Goal: Task Accomplishment & Management: Use online tool/utility

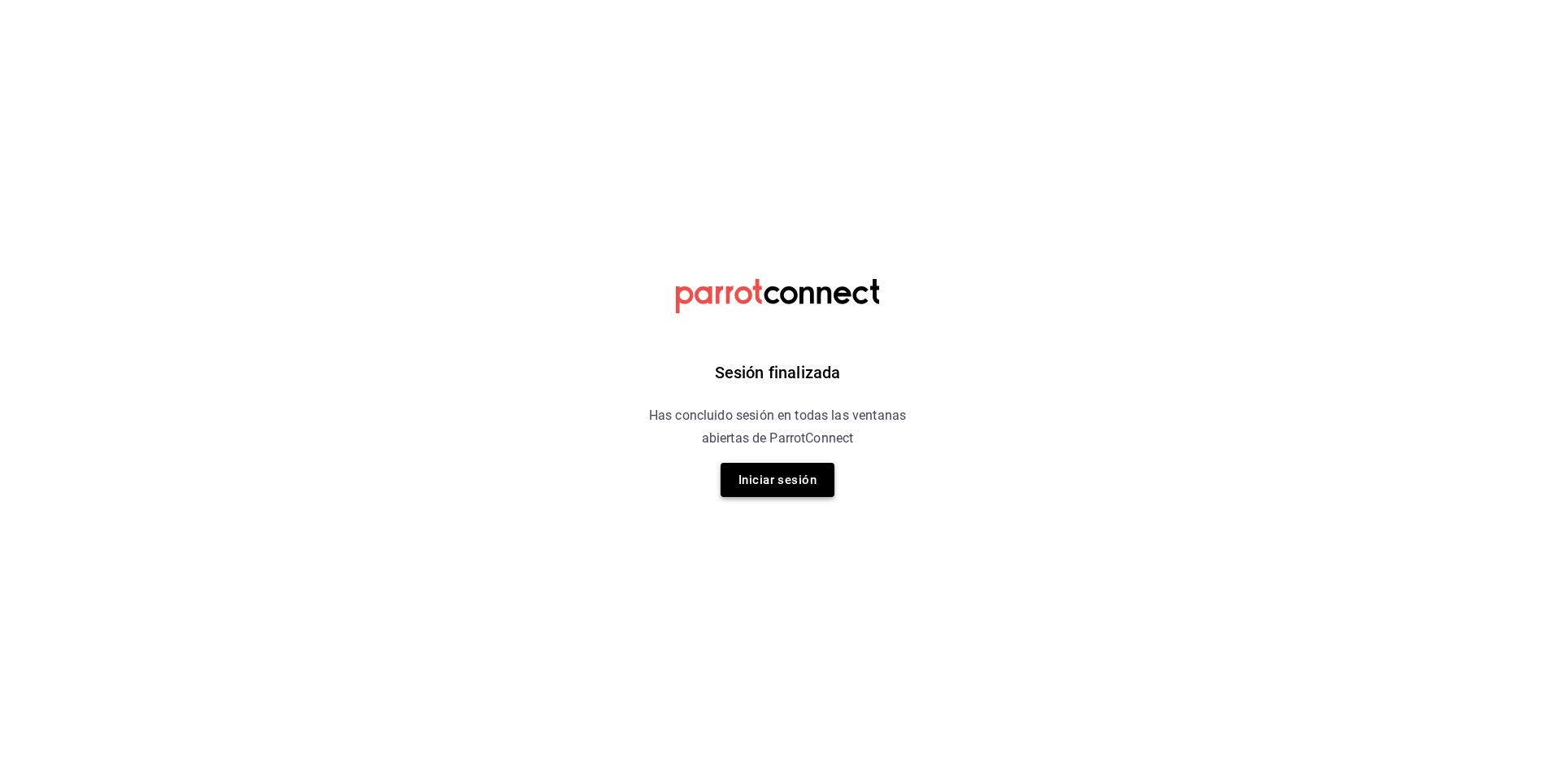
click at [790, 485] on button "Iniciar sesión" at bounding box center [778, 480] width 114 height 34
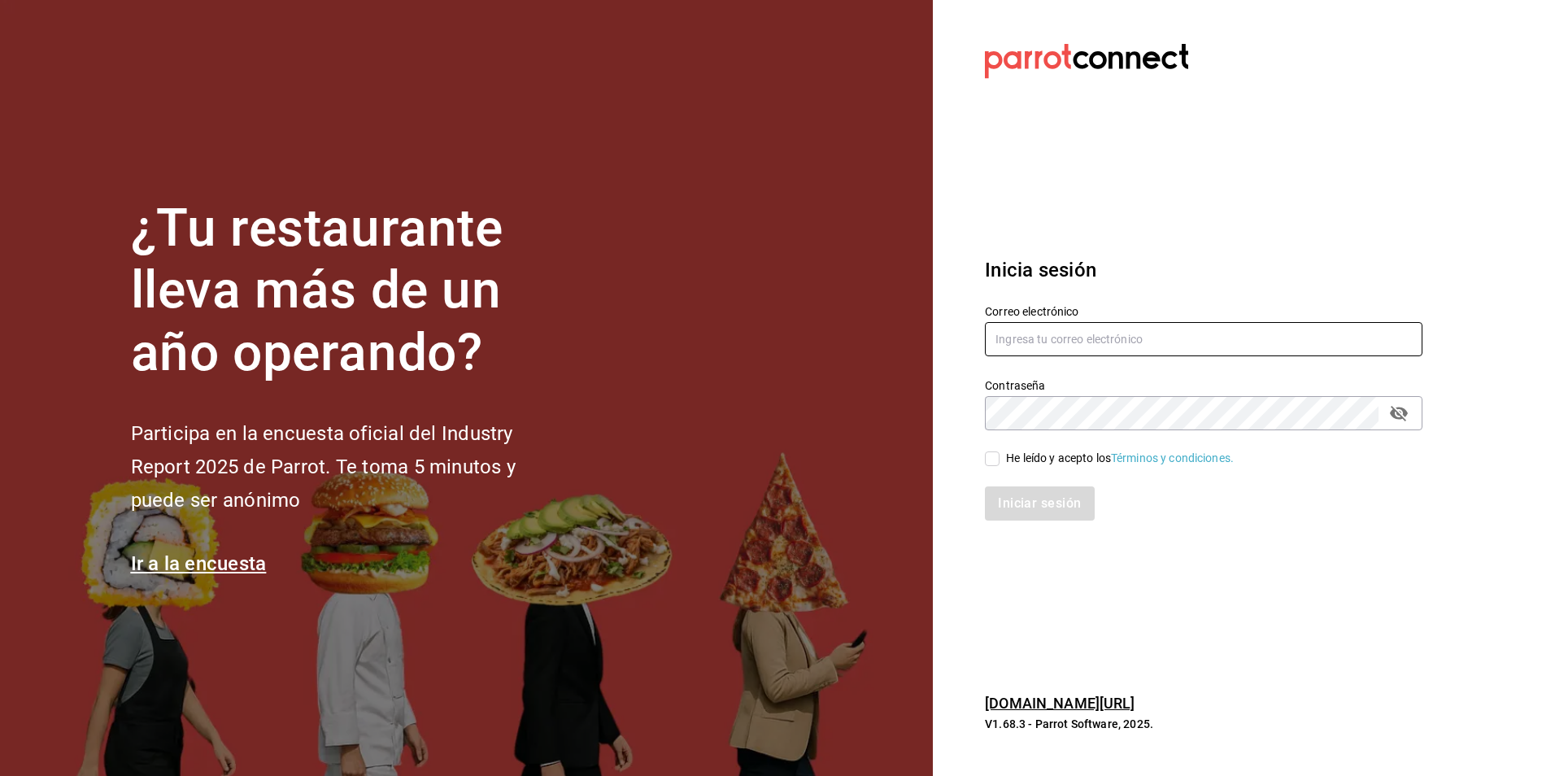
type input "Animal.tijuana@grupocosteno.com"
click at [1017, 466] on div "He leído y acepto los Términos y condiciones." at bounding box center [1120, 458] width 228 height 17
click at [1000, 466] on input "He leído y acepto los Términos y condiciones." at bounding box center [992, 458] width 15 height 15
checkbox input "true"
click at [1015, 486] on div "Iniciar sesión" at bounding box center [1193, 494] width 457 height 54
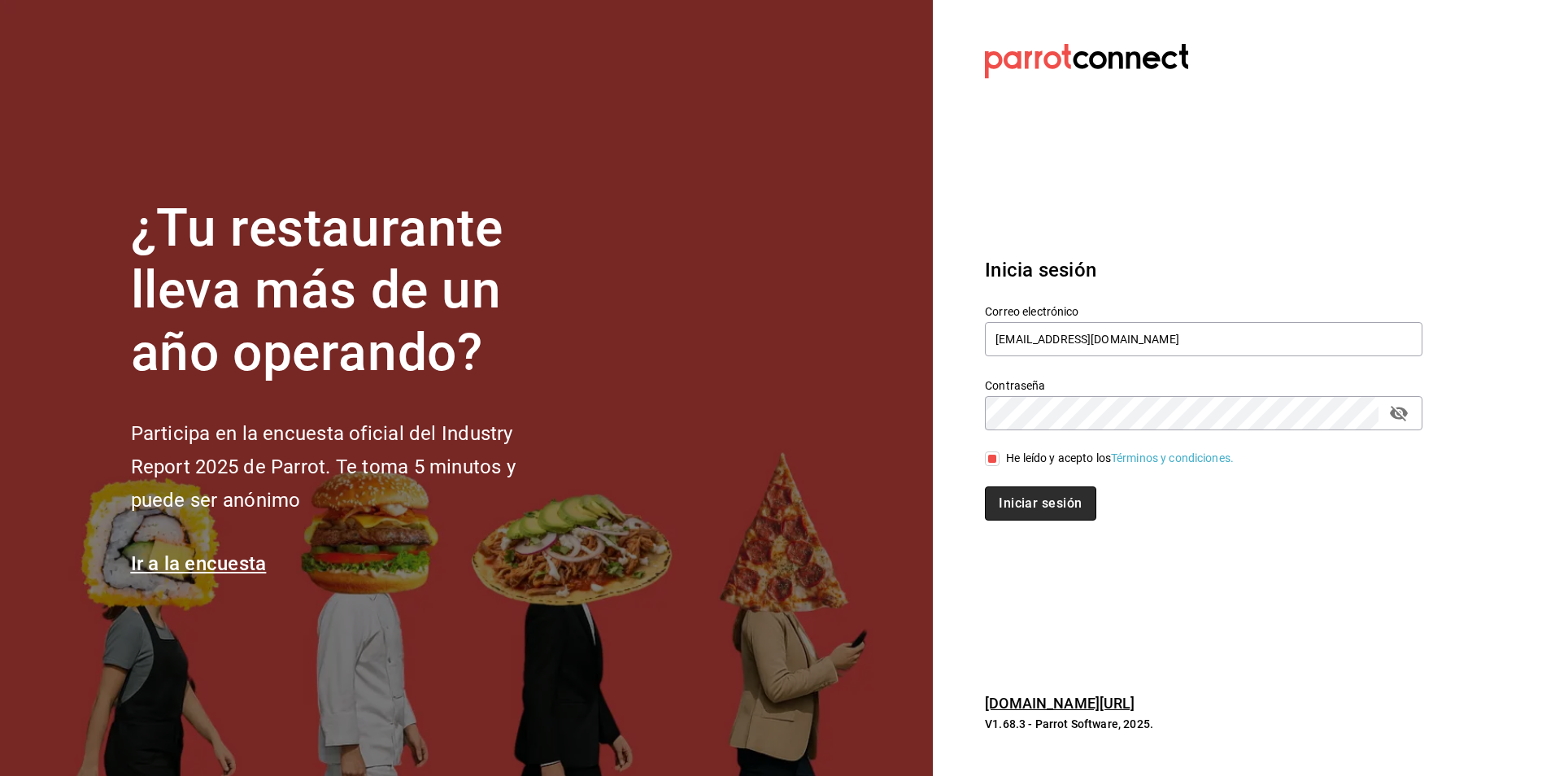
click at [1017, 500] on button "Iniciar sesión" at bounding box center [1040, 503] width 111 height 34
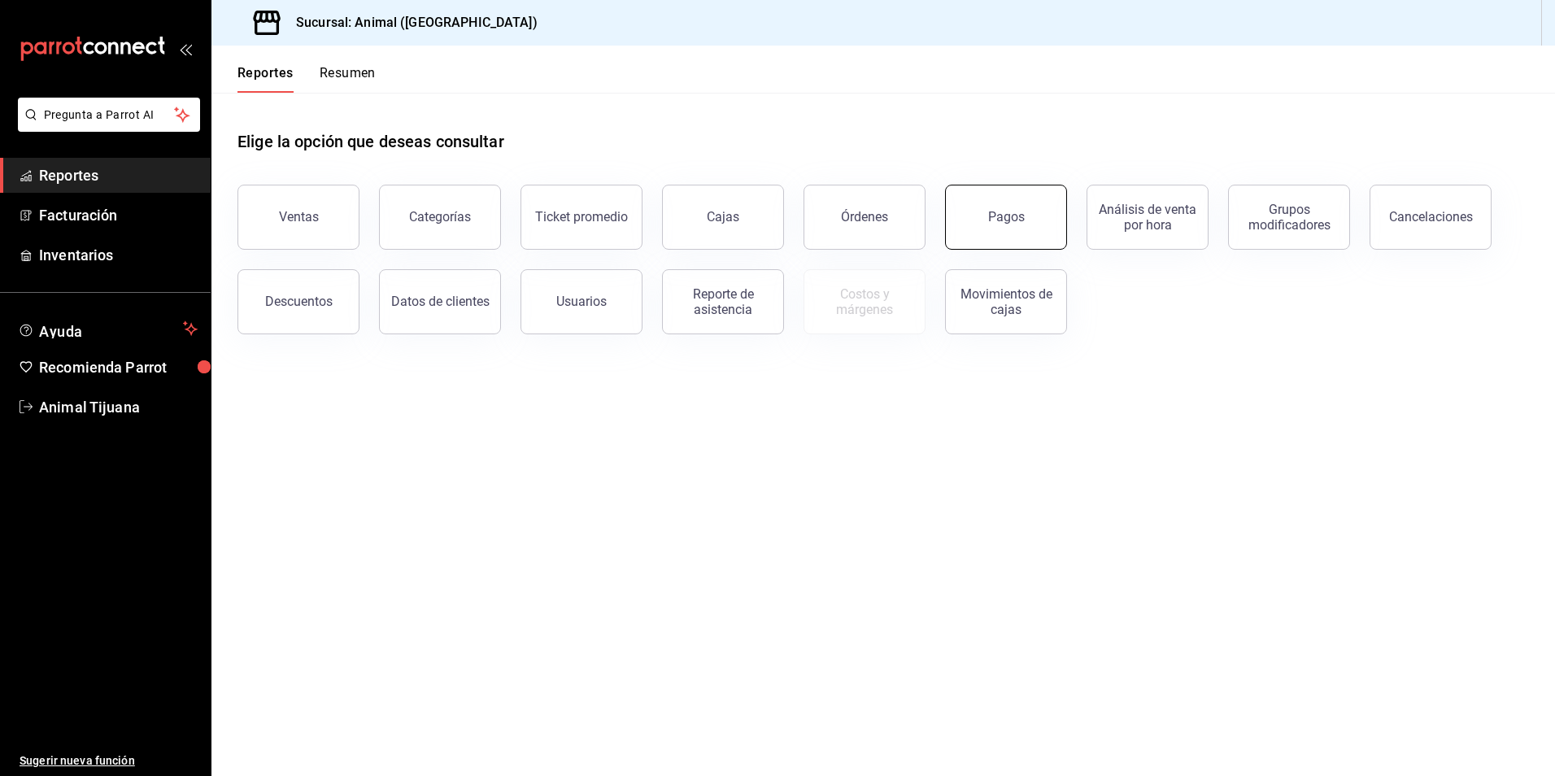
click at [1005, 240] on button "Pagos" at bounding box center [1006, 217] width 122 height 65
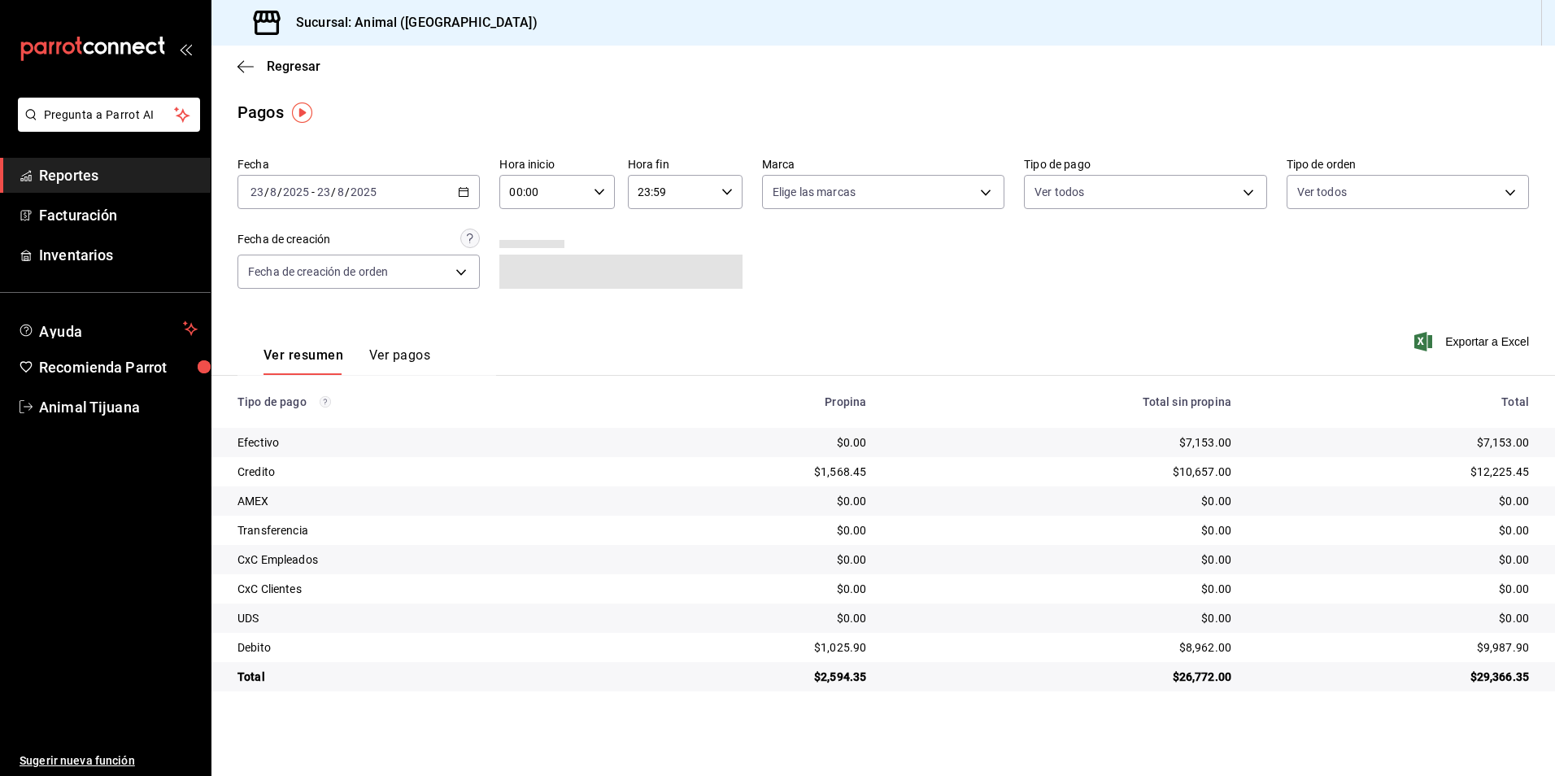
click at [551, 182] on input "00:00" at bounding box center [542, 192] width 87 height 33
click at [527, 309] on span "04" at bounding box center [528, 308] width 32 height 13
type input "04:00"
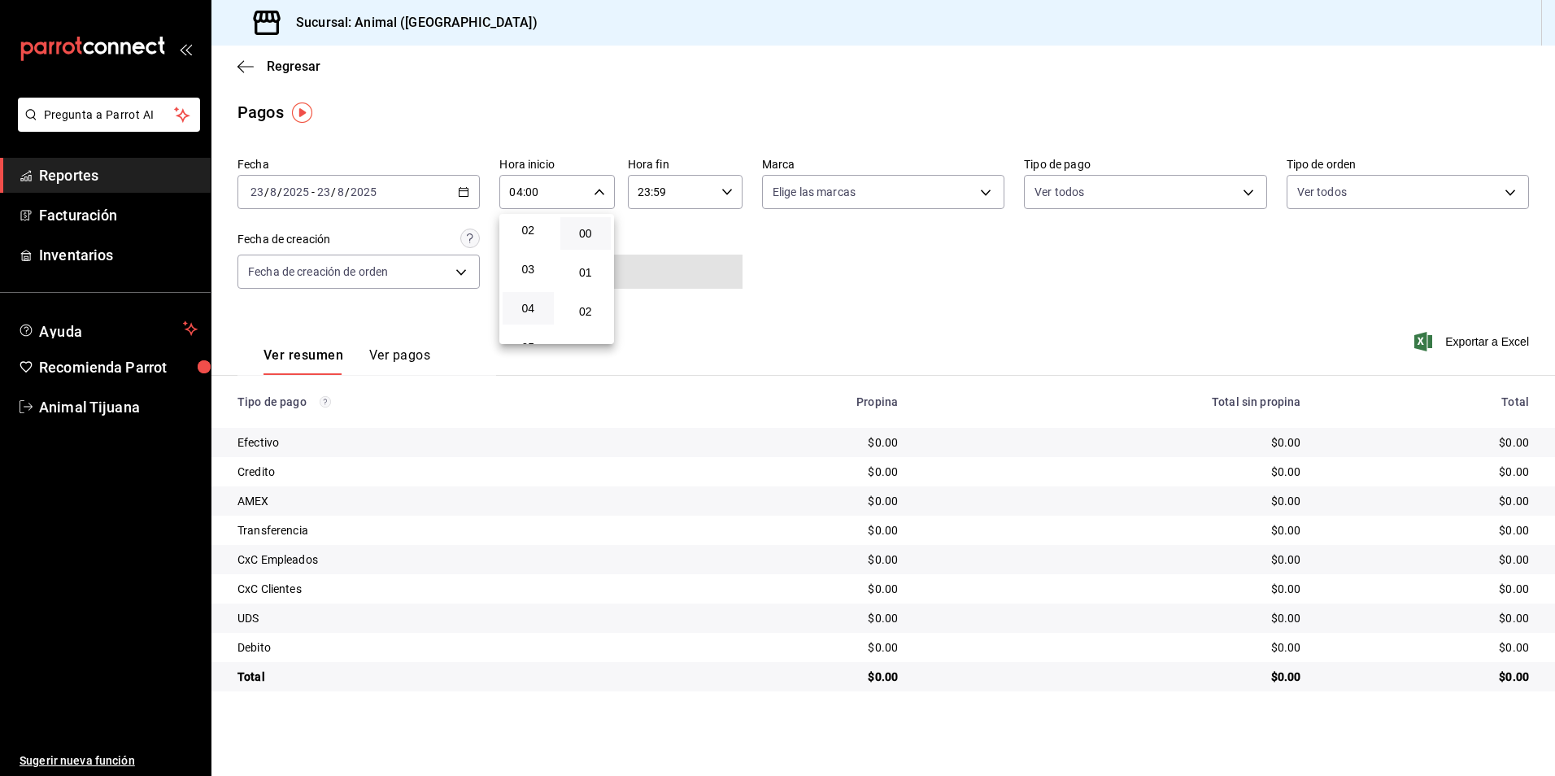
click at [952, 267] on div at bounding box center [777, 388] width 1555 height 776
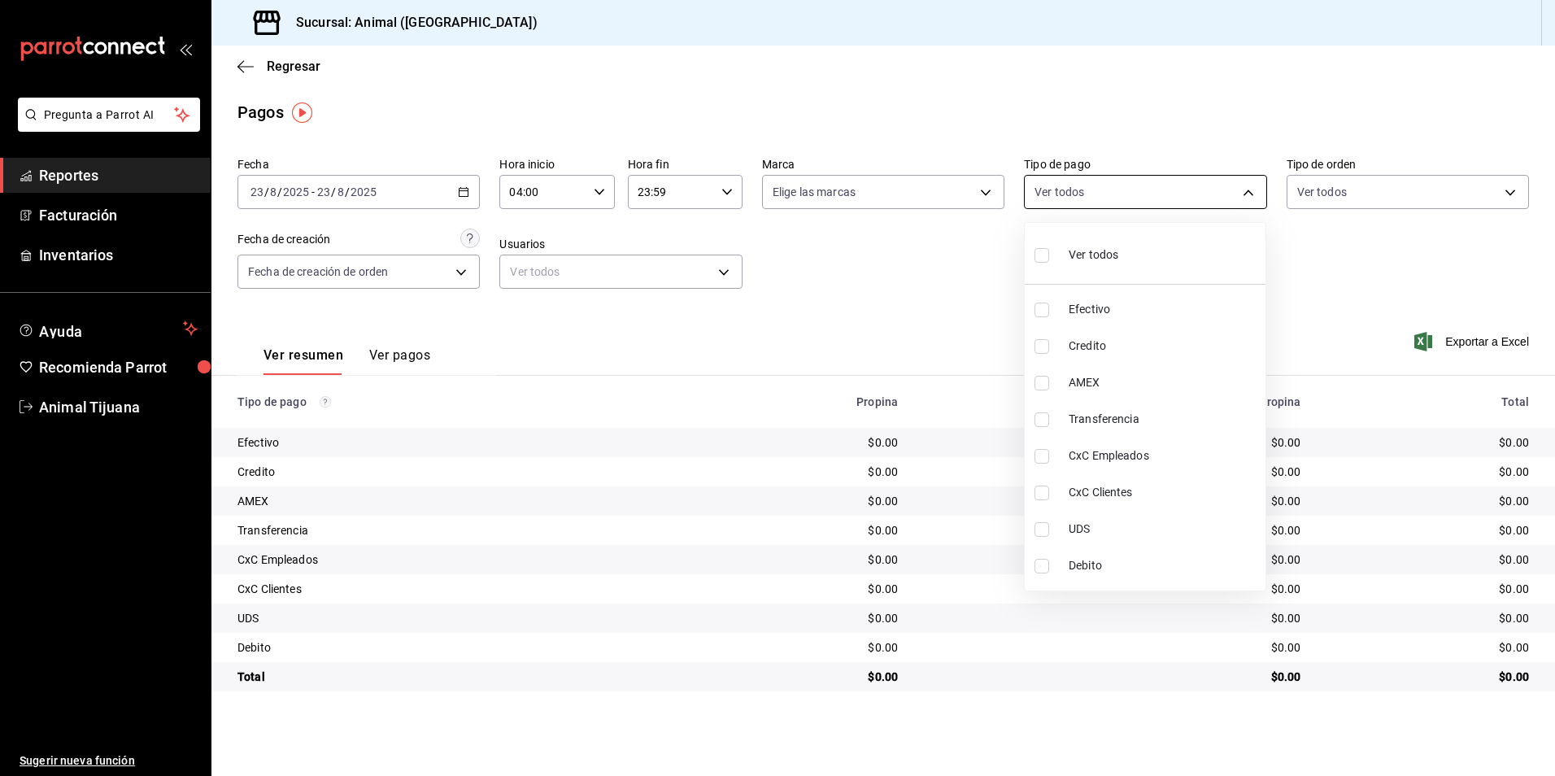
click at [1035, 194] on body "Pregunta a Parrot AI Reportes Facturación Inventarios Ayuda Recomienda Parrot A…" at bounding box center [777, 388] width 1555 height 776
click at [1069, 359] on li "Credito" at bounding box center [1145, 346] width 241 height 37
type input "235ce608-f464-428a-9a71-314f665367d1"
checkbox input "true"
click at [1119, 576] on li "Debito" at bounding box center [1145, 565] width 241 height 37
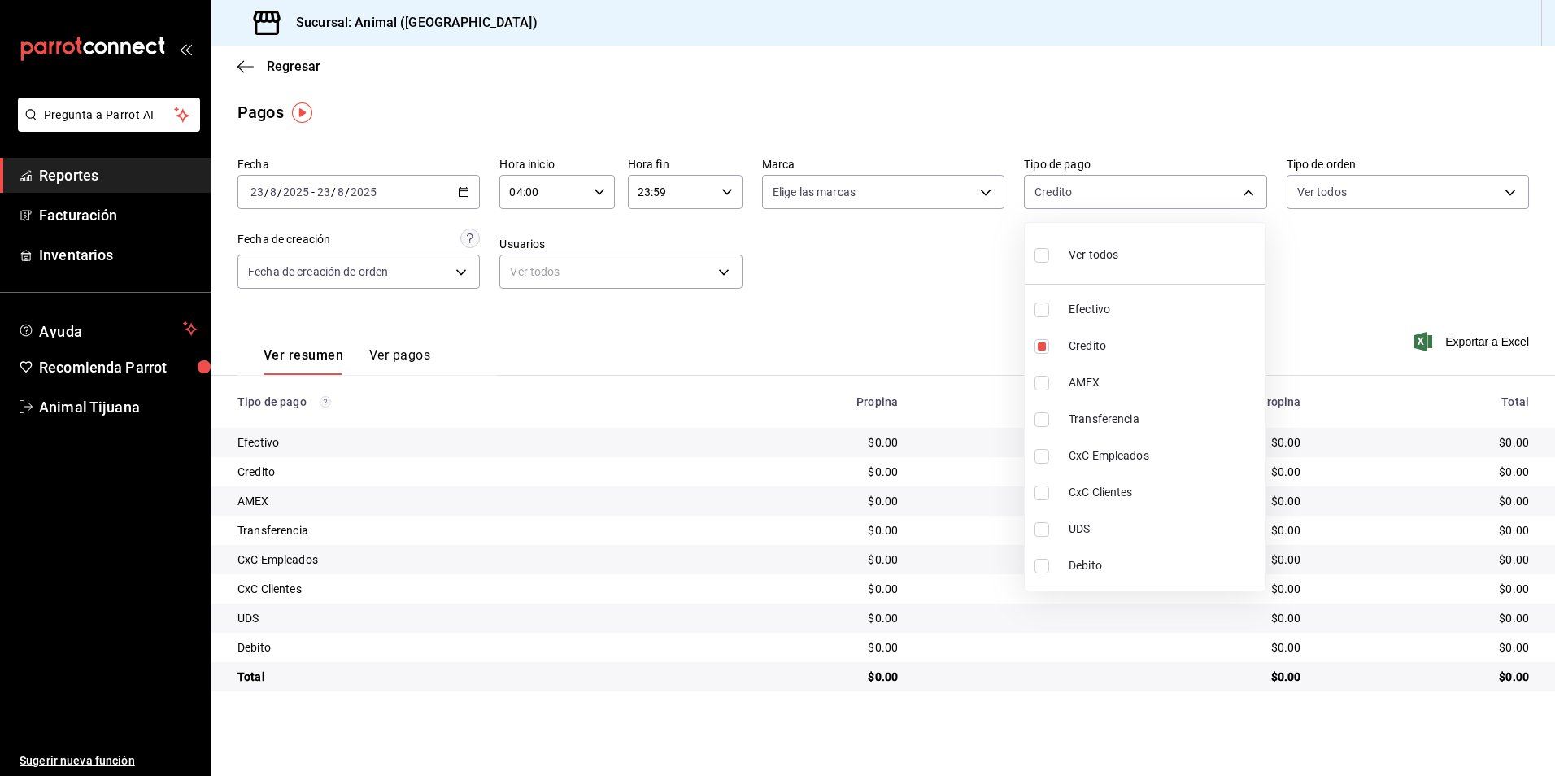
type input "235ce608-f464-428a-9a71-314f665367d1,c7b29183-a811-4137-9cfa-21a61cd2bc4a"
checkbox input "true"
click at [1119, 576] on li "Debito" at bounding box center [1145, 565] width 241 height 37
type input "235ce608-f464-428a-9a71-314f665367d1"
checkbox input "false"
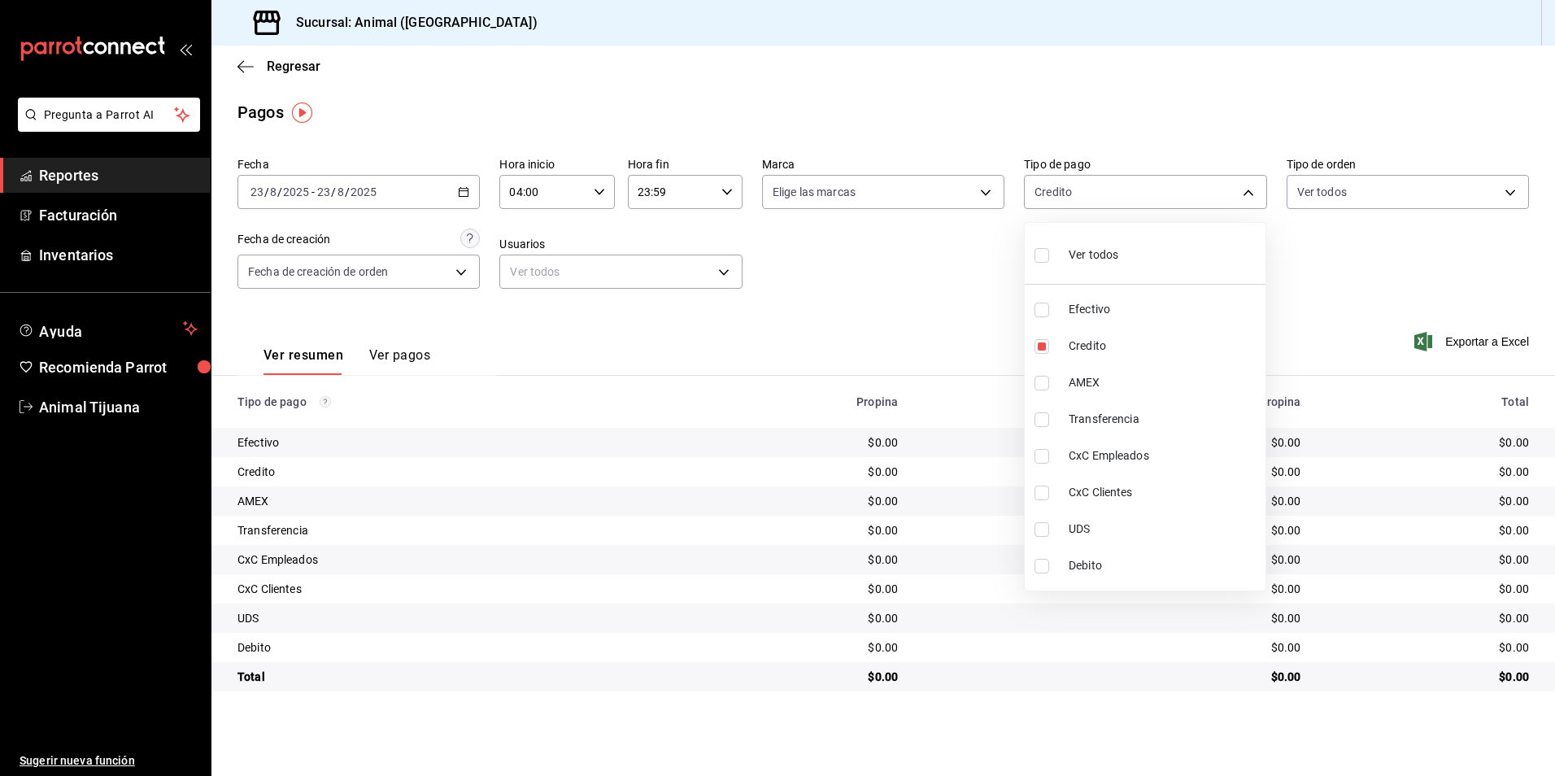
click at [1119, 576] on li "Debito" at bounding box center [1145, 565] width 241 height 37
type input "235ce608-f464-428a-9a71-314f665367d1,c7b29183-a811-4137-9cfa-21a61cd2bc4a"
checkbox input "true"
click at [1119, 576] on li "Debito" at bounding box center [1145, 565] width 241 height 37
type input "235ce608-f464-428a-9a71-314f665367d1"
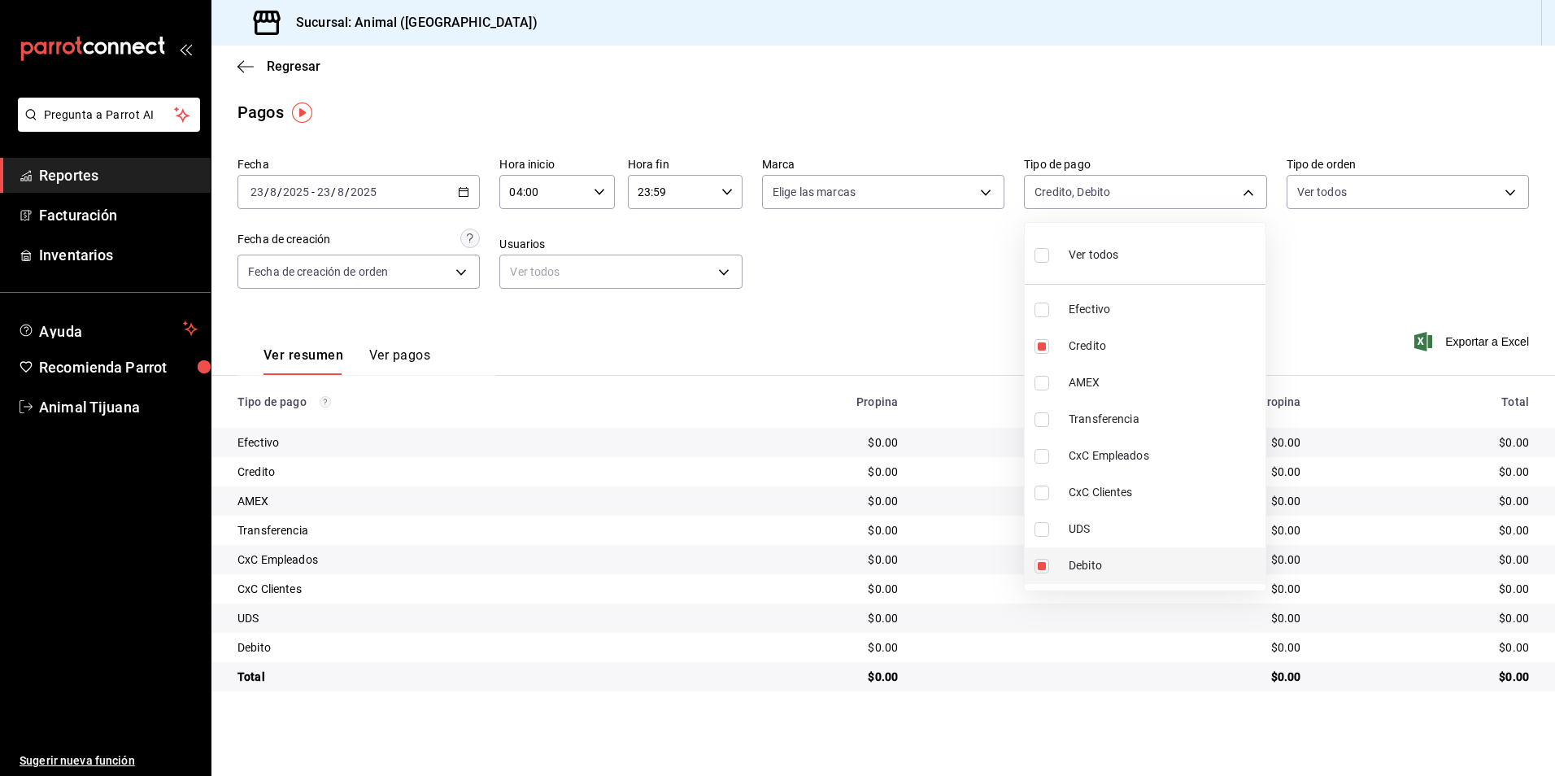
checkbox input "false"
click at [1119, 576] on li "Debito" at bounding box center [1145, 565] width 241 height 37
type input "235ce608-f464-428a-9a71-314f665367d1,c7b29183-a811-4137-9cfa-21a61cd2bc4a"
checkbox input "true"
click at [1119, 576] on li "Debito" at bounding box center [1145, 565] width 241 height 37
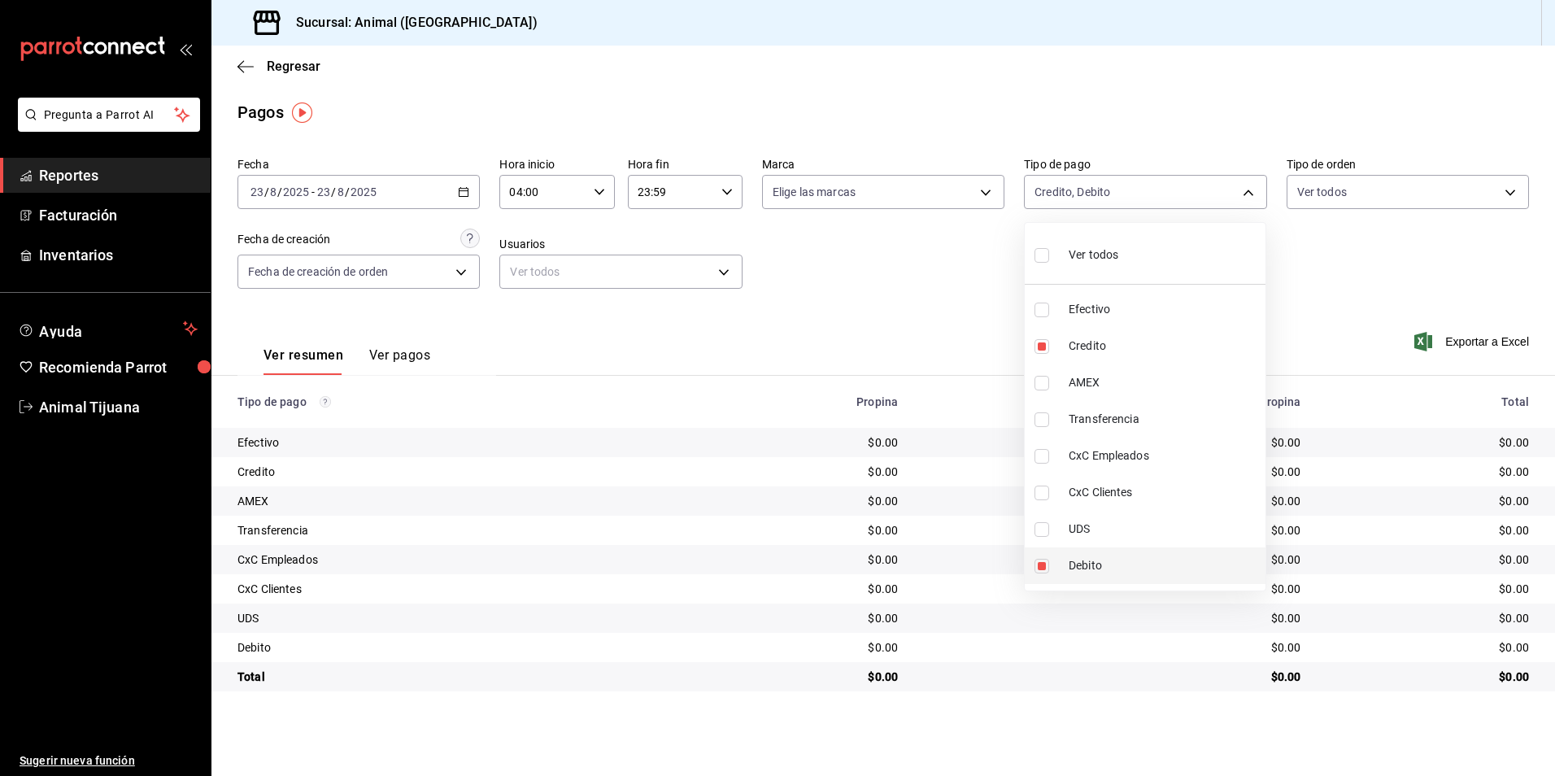
type input "235ce608-f464-428a-9a71-314f665367d1"
checkbox input "false"
click at [1119, 576] on li "Debito" at bounding box center [1145, 565] width 241 height 37
type input "235ce608-f464-428a-9a71-314f665367d1,c7b29183-a811-4137-9cfa-21a61cd2bc4a"
checkbox input "true"
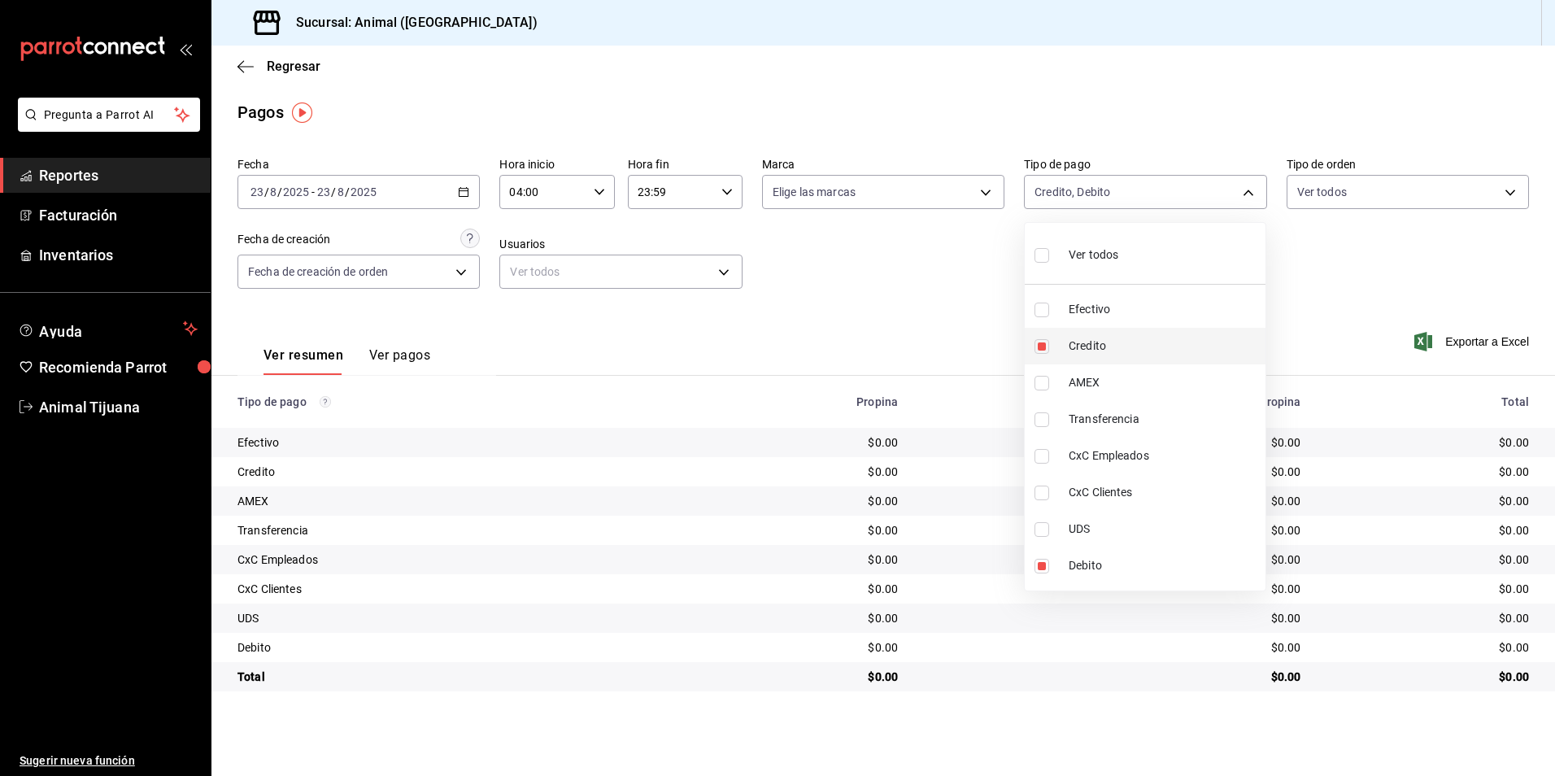
click at [1116, 351] on span "Credito" at bounding box center [1164, 346] width 190 height 17
type input "c7b29183-a811-4137-9cfa-21a61cd2bc4a"
checkbox input "false"
click at [1117, 350] on span "Credito" at bounding box center [1164, 346] width 190 height 17
type input "c7b29183-a811-4137-9cfa-21a61cd2bc4a,235ce608-f464-428a-9a71-314f665367d1"
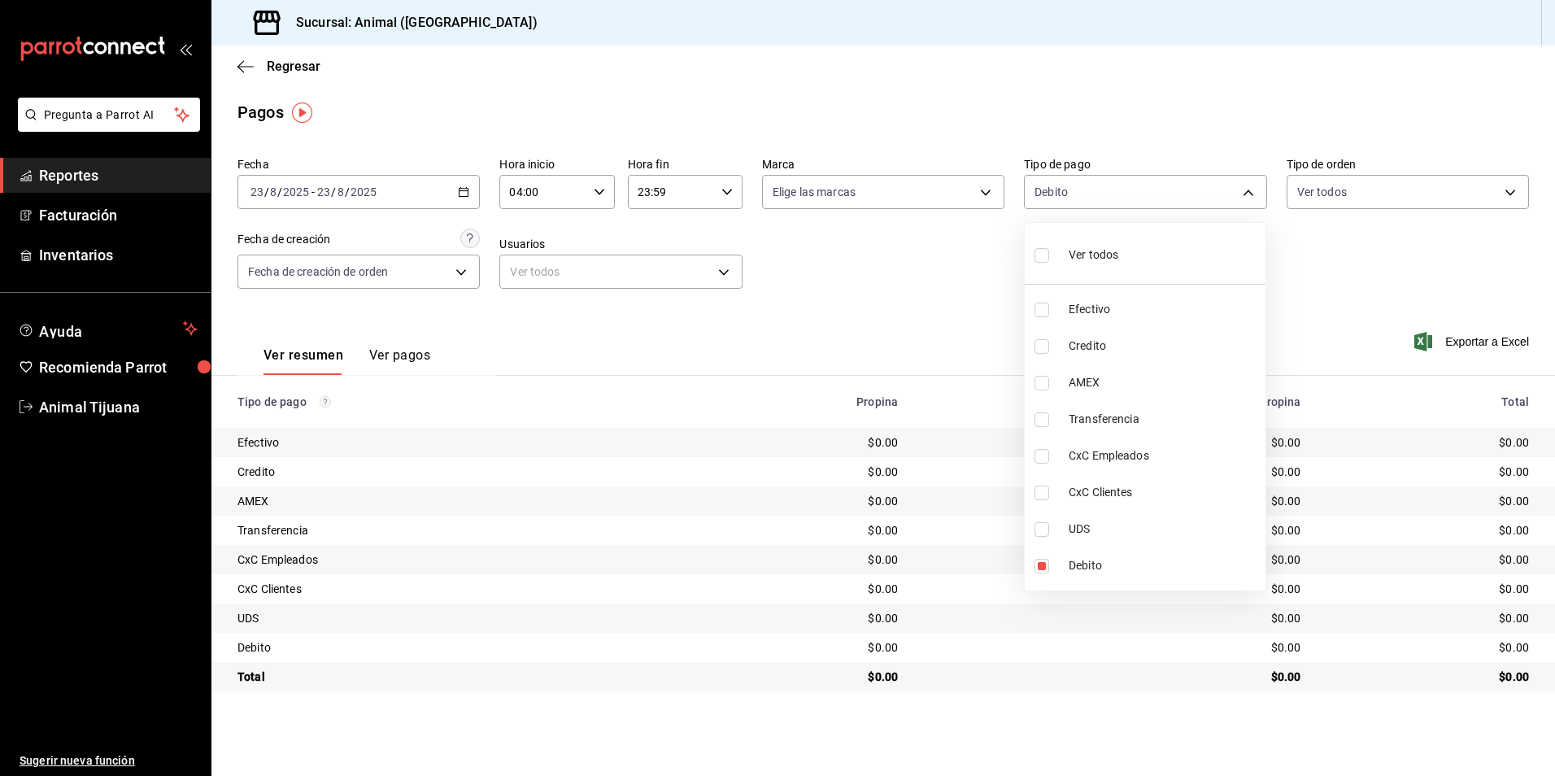
checkbox input "true"
click at [1117, 350] on span "Credito" at bounding box center [1164, 346] width 190 height 17
type input "c7b29183-a811-4137-9cfa-21a61cd2bc4a"
checkbox input "false"
click at [1117, 351] on span "Credito" at bounding box center [1164, 346] width 190 height 17
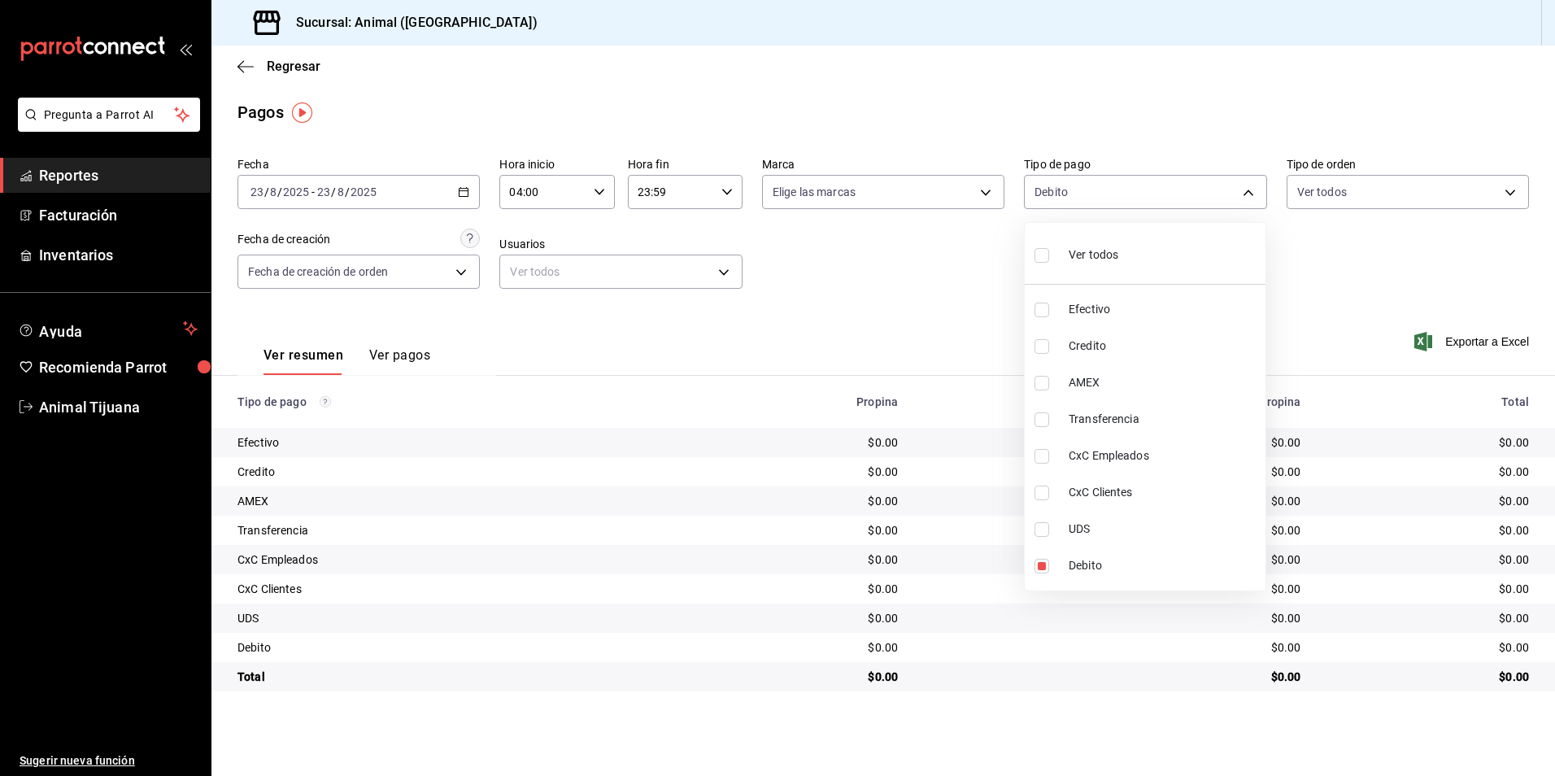
type input "c7b29183-a811-4137-9cfa-21a61cd2bc4a,235ce608-f464-428a-9a71-314f665367d1"
checkbox input "true"
click at [1117, 351] on span "Credito" at bounding box center [1164, 346] width 190 height 17
type input "c7b29183-a811-4137-9cfa-21a61cd2bc4a"
checkbox input "false"
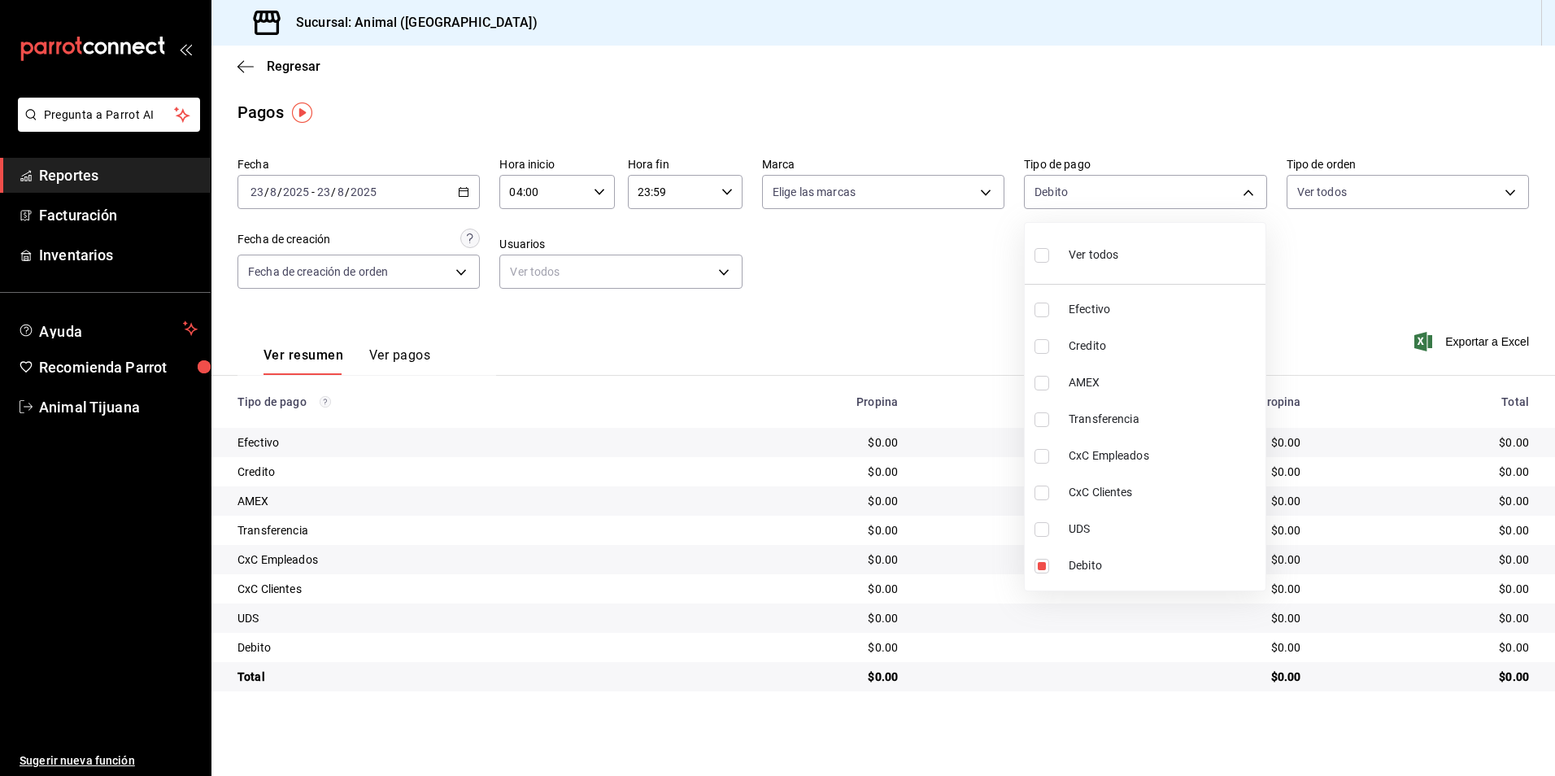
click at [1117, 351] on span "Credito" at bounding box center [1164, 346] width 190 height 17
type input "c7b29183-a811-4137-9cfa-21a61cd2bc4a,235ce608-f464-428a-9a71-314f665367d1"
checkbox input "true"
click at [1117, 351] on span "Credito" at bounding box center [1164, 346] width 190 height 17
type input "c7b29183-a811-4137-9cfa-21a61cd2bc4a"
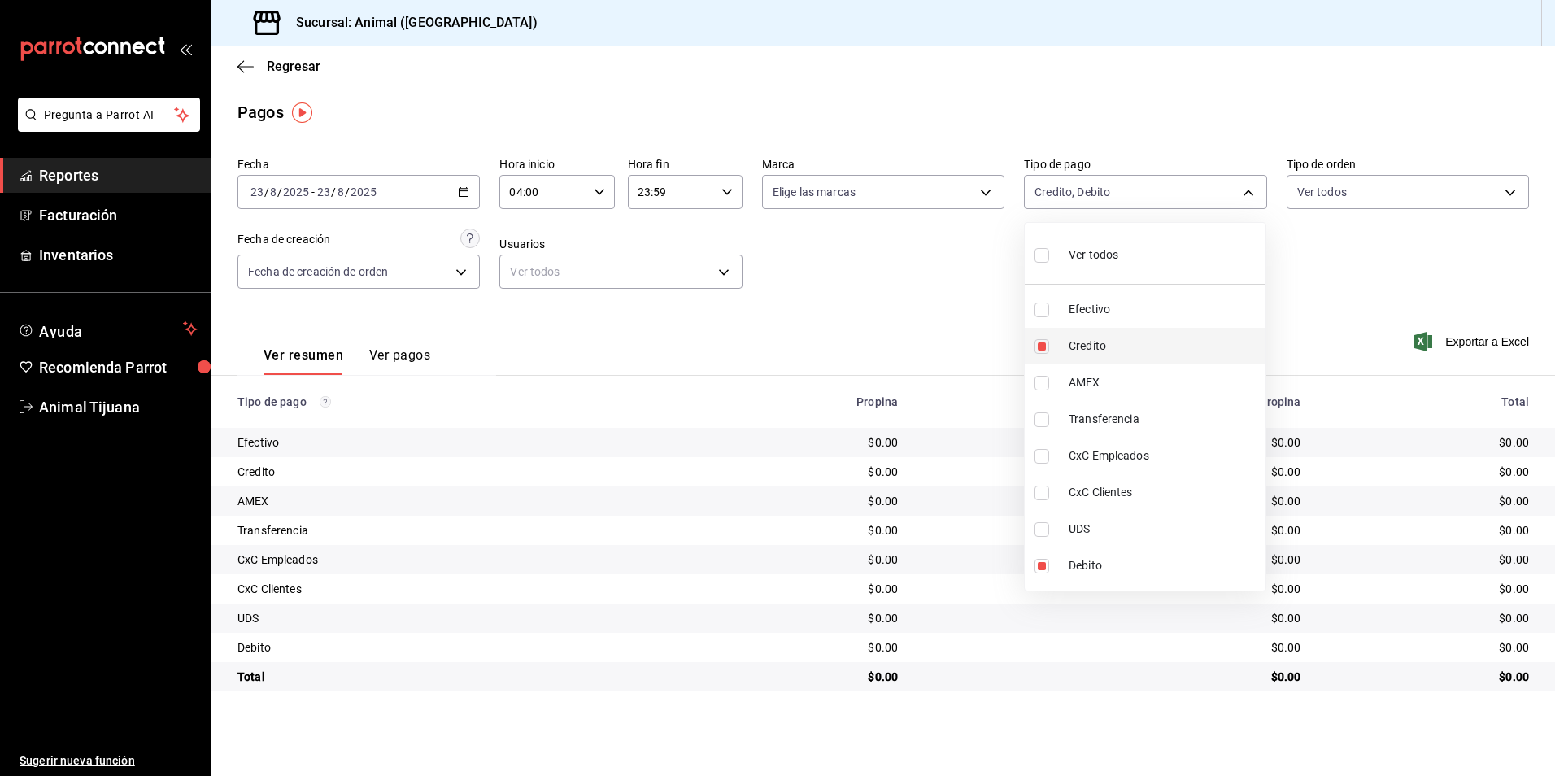
checkbox input "false"
click at [1116, 351] on span "Credito" at bounding box center [1164, 346] width 190 height 17
type input "c7b29183-a811-4137-9cfa-21a61cd2bc4a,235ce608-f464-428a-9a71-314f665367d1"
checkbox input "true"
click at [1081, 272] on li "Ver todos" at bounding box center [1145, 253] width 241 height 48
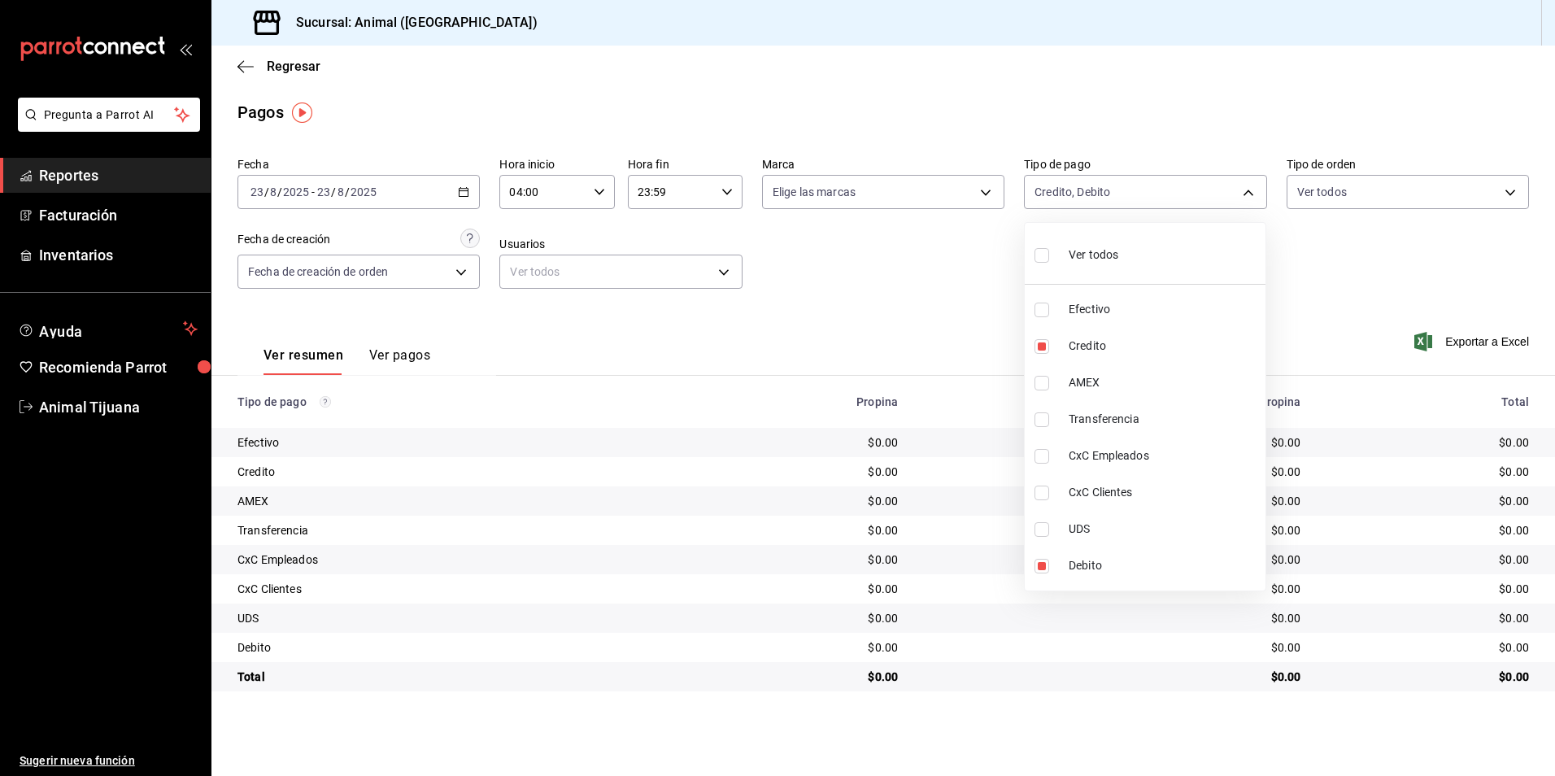
type input "b84c62b8-b02c-4970-ab2e-e166616419f2,235ce608-f464-428a-9a71-314f665367d1,53567…"
checkbox input "true"
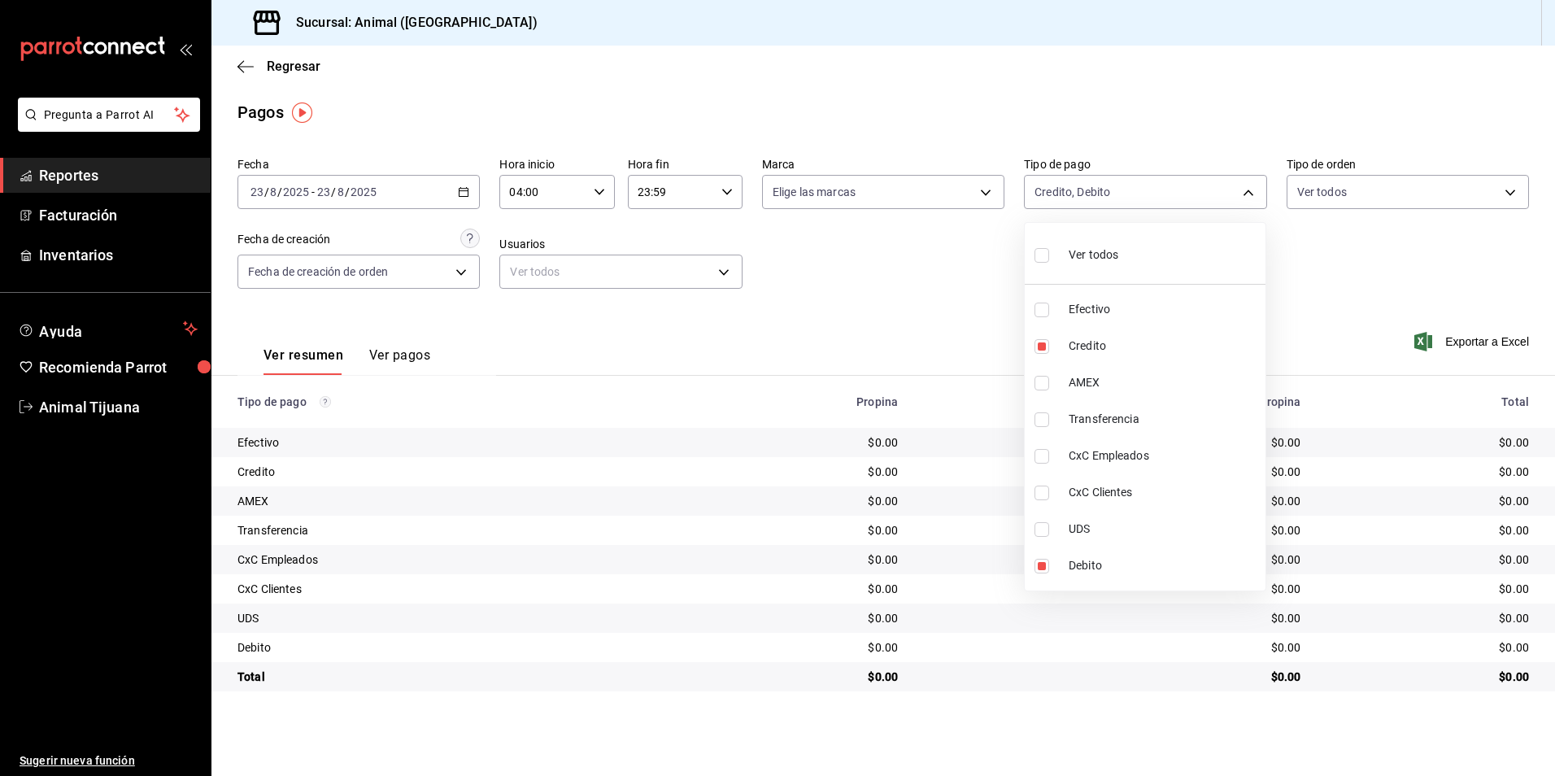
checkbox input "true"
click at [1081, 272] on li "Ver todos" at bounding box center [1145, 253] width 241 height 48
checkbox input "false"
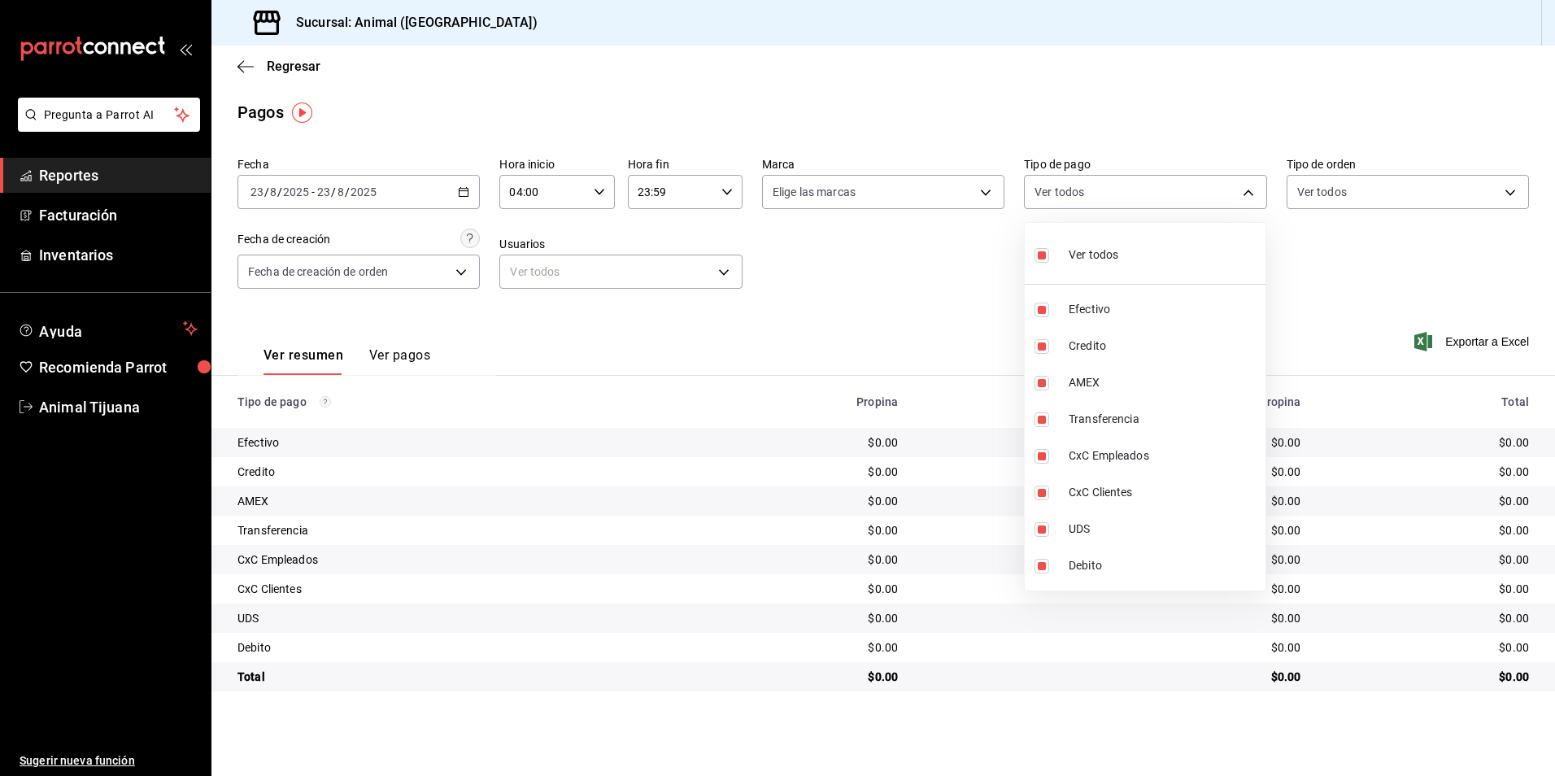
checkbox input "false"
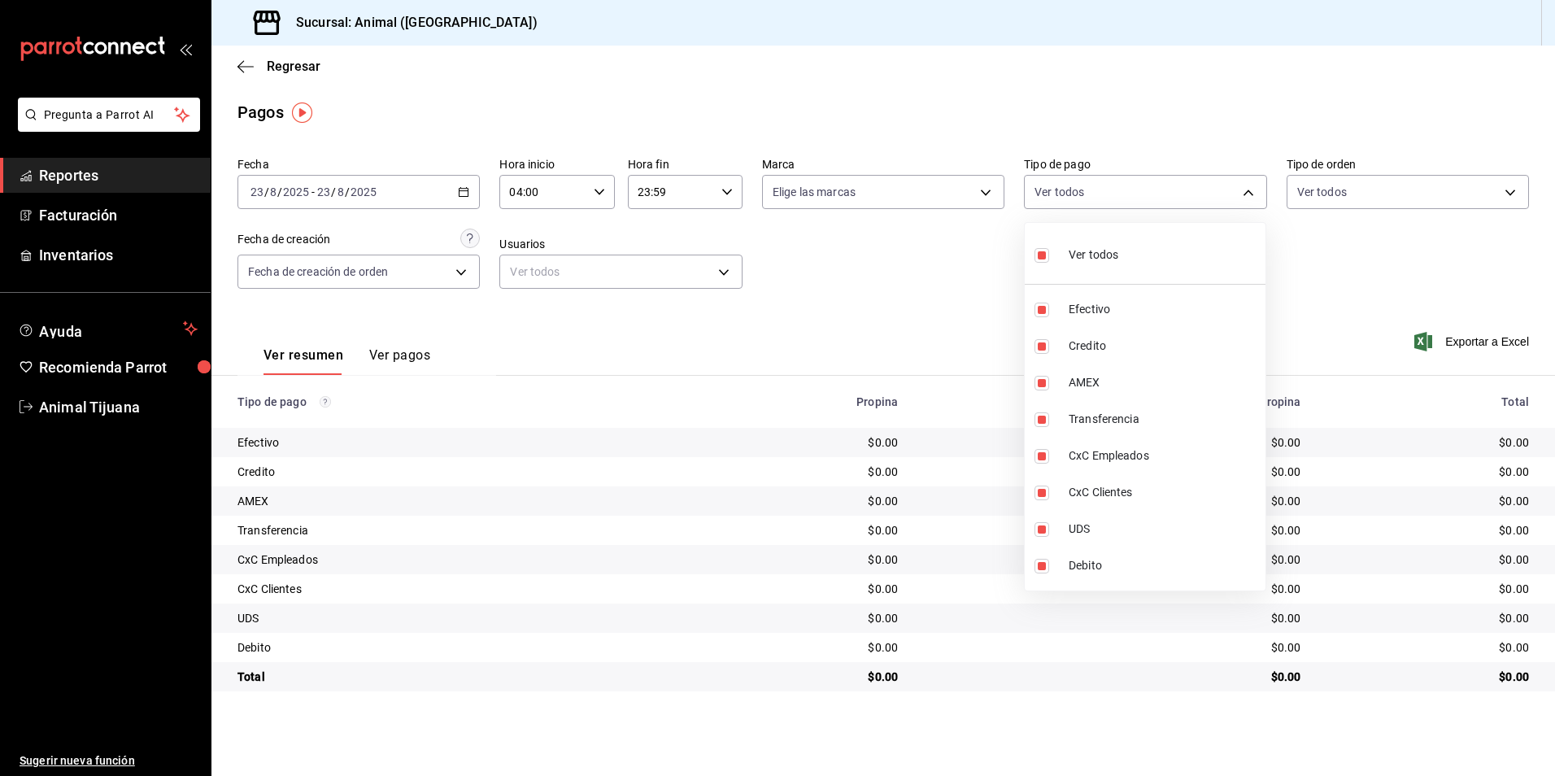
checkbox input "false"
click at [1081, 272] on li "Ver todos" at bounding box center [1145, 253] width 241 height 48
type input "b84c62b8-b02c-4970-ab2e-e166616419f2,235ce608-f464-428a-9a71-314f665367d1,53567…"
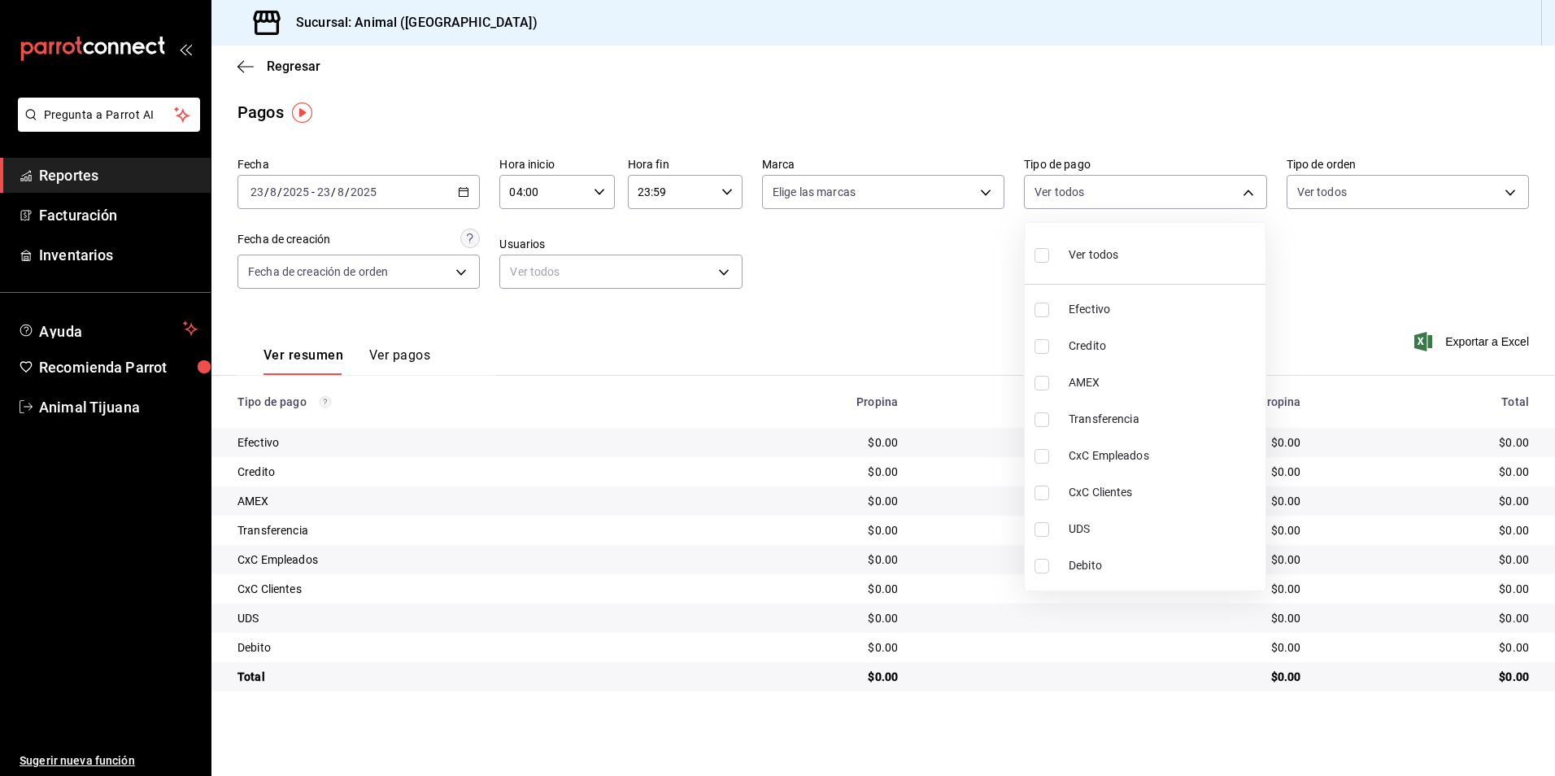
checkbox input "true"
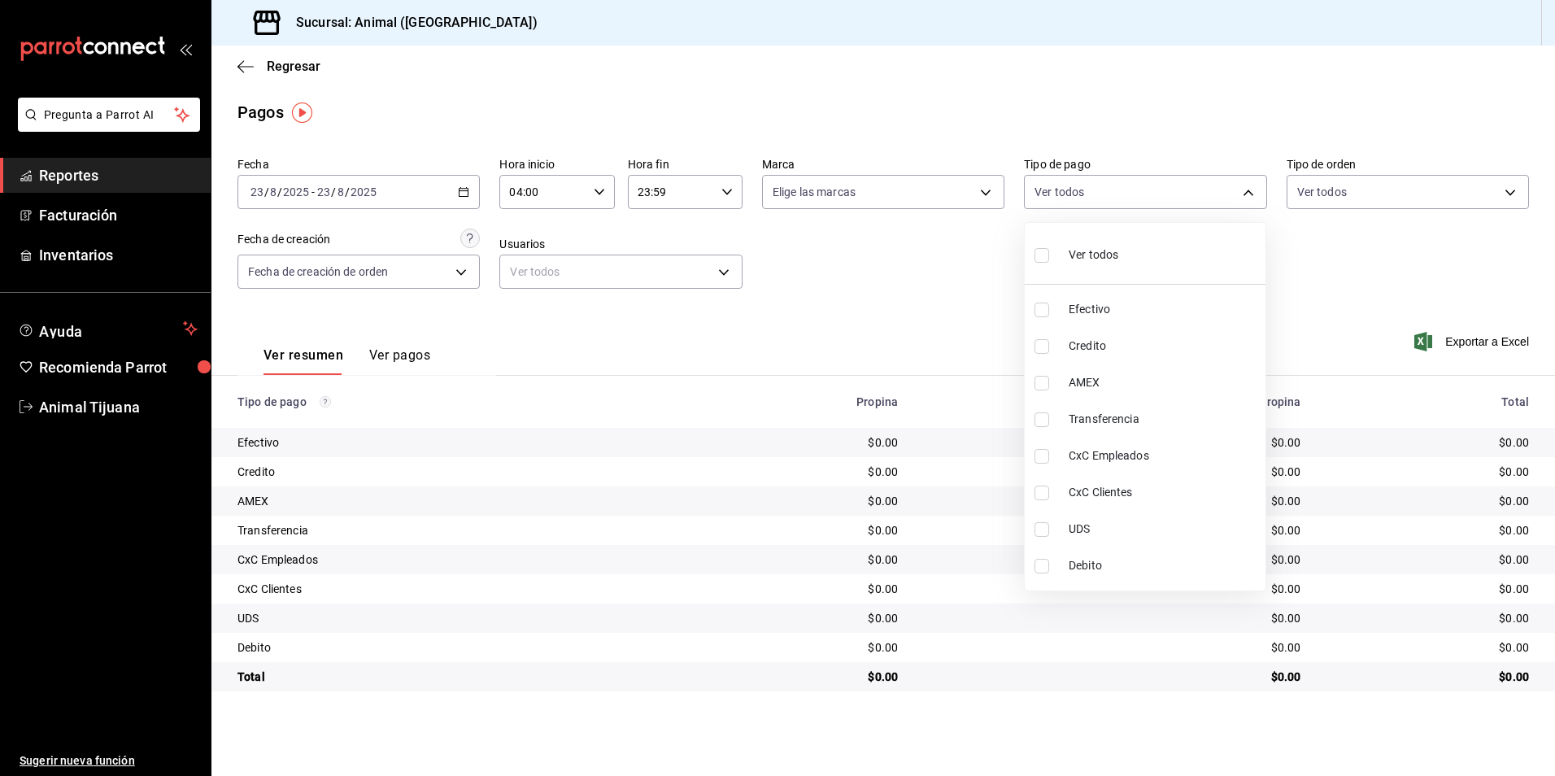
checkbox input "true"
click at [1081, 272] on li "Ver todos" at bounding box center [1145, 253] width 241 height 48
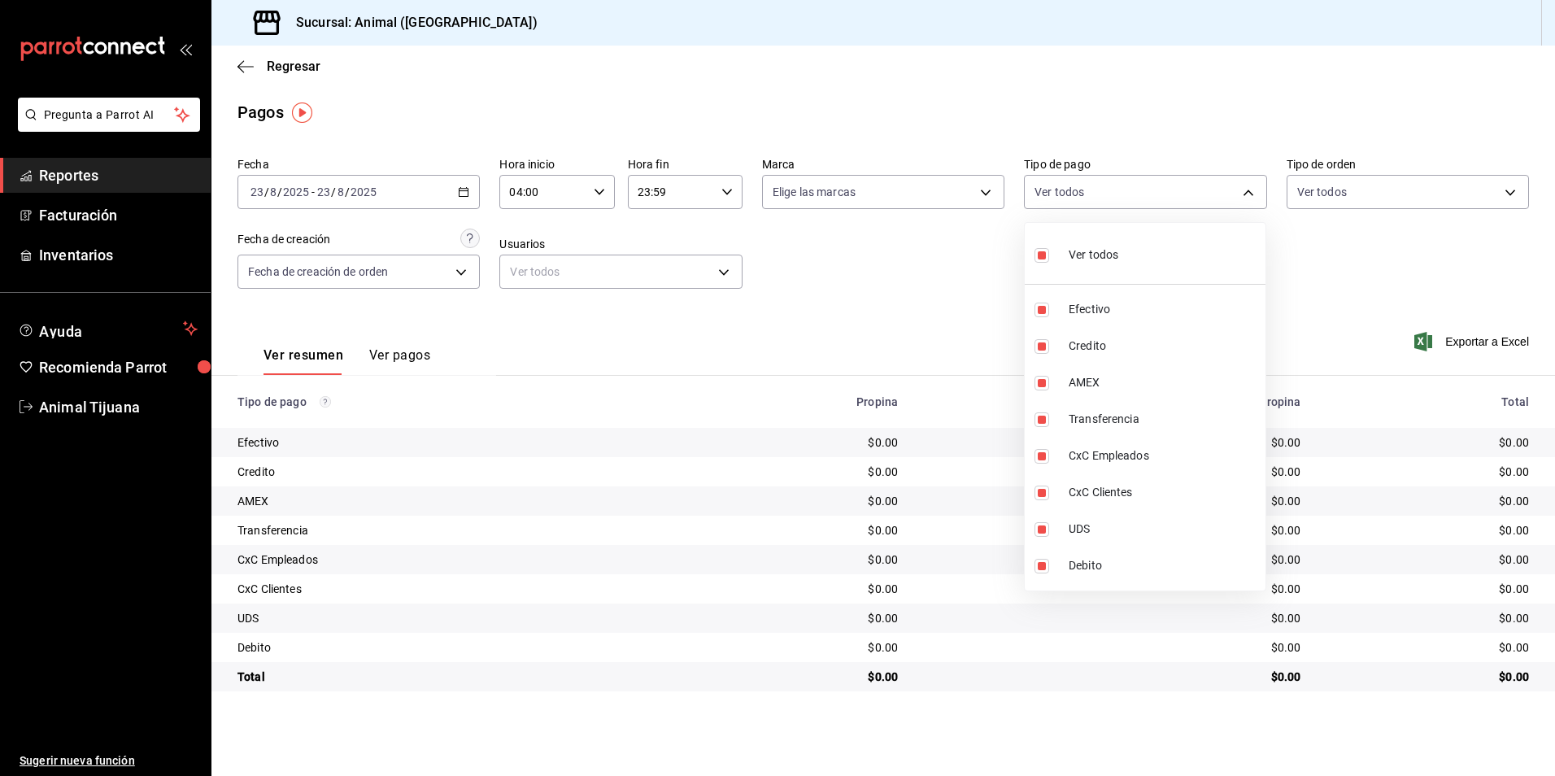
checkbox input "false"
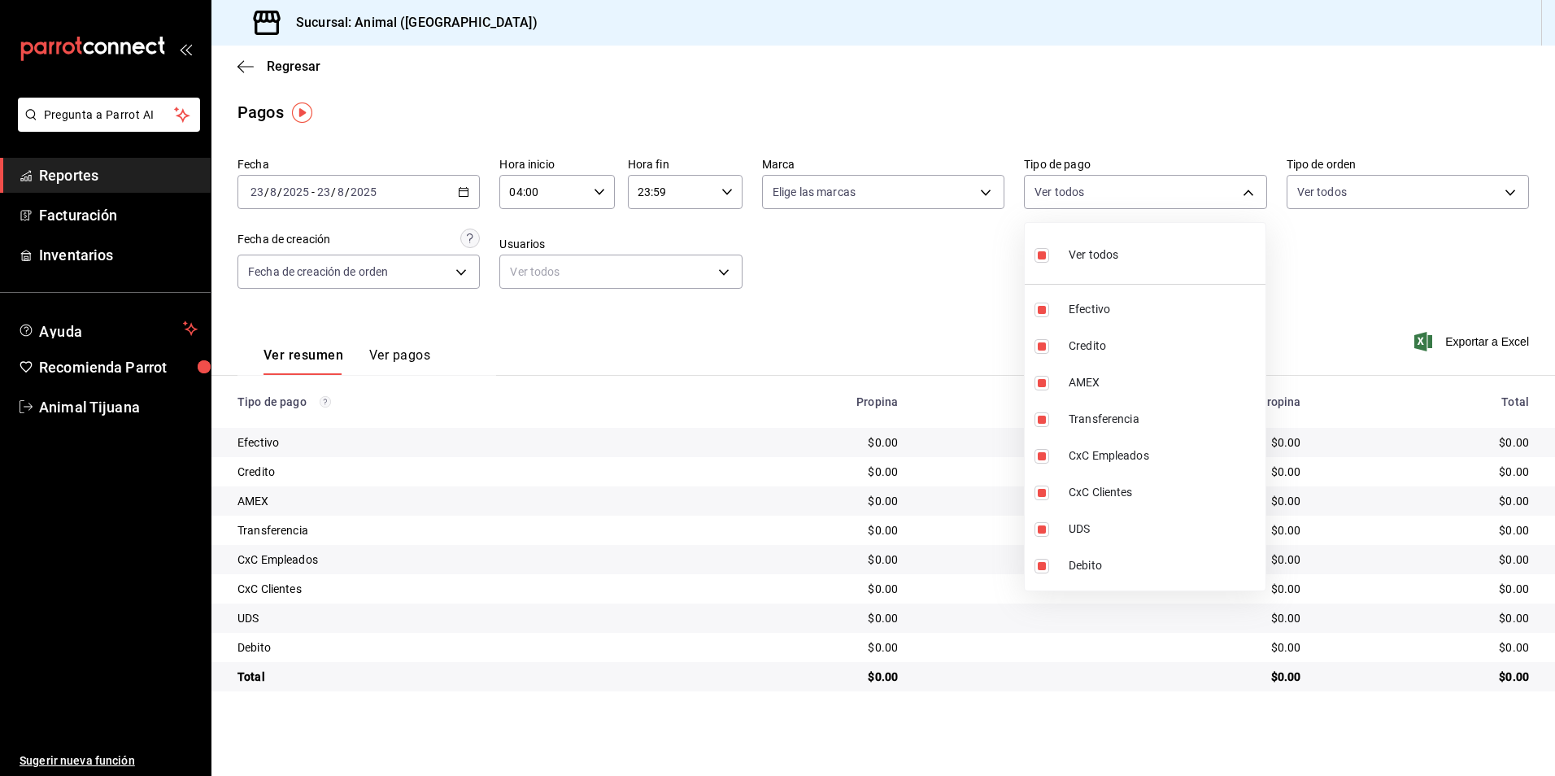
checkbox input "false"
click at [1081, 272] on li "Ver todos" at bounding box center [1145, 253] width 241 height 48
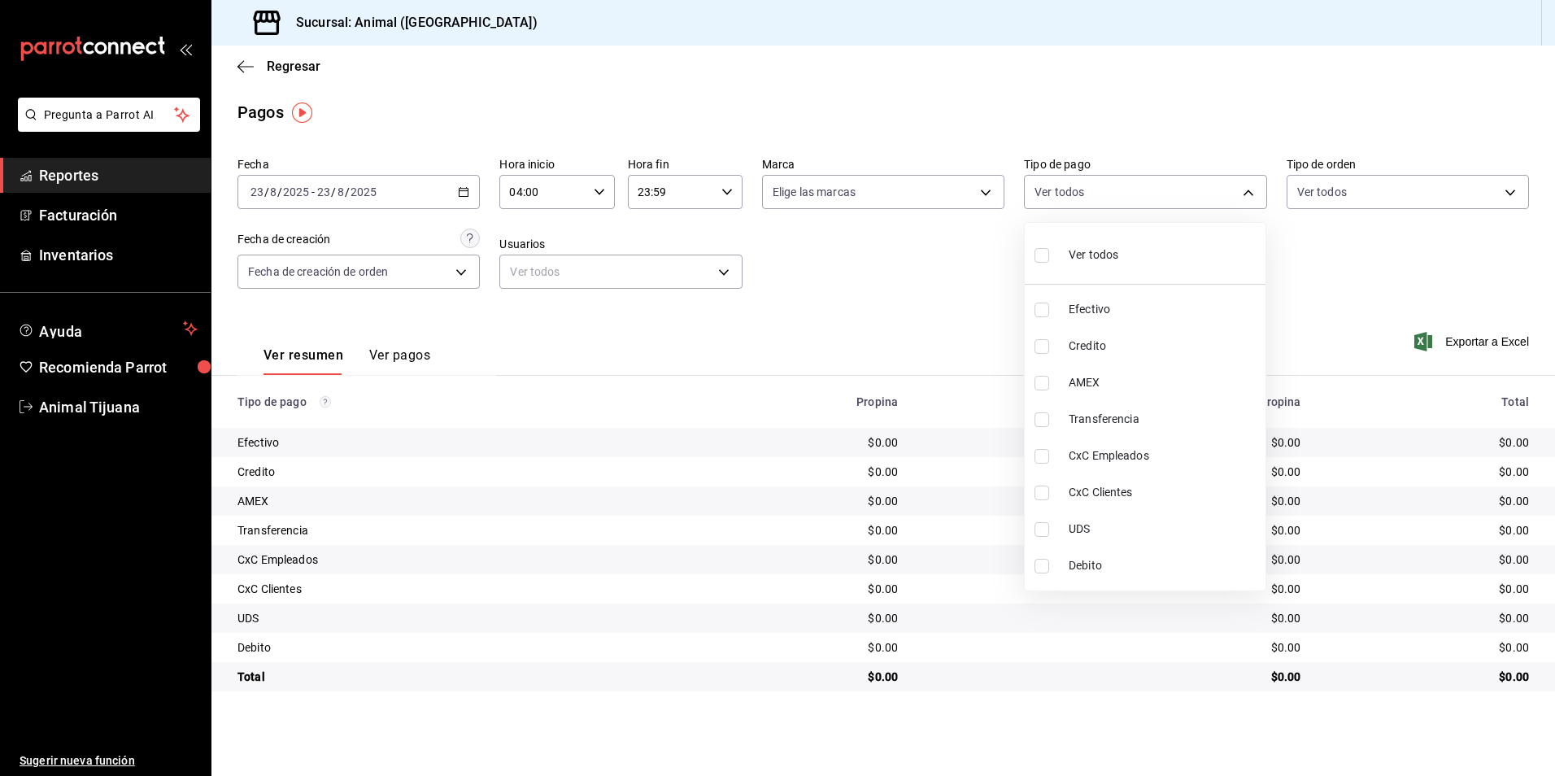
type input "b84c62b8-b02c-4970-ab2e-e166616419f2,235ce608-f464-428a-9a71-314f665367d1,53567…"
checkbox input "true"
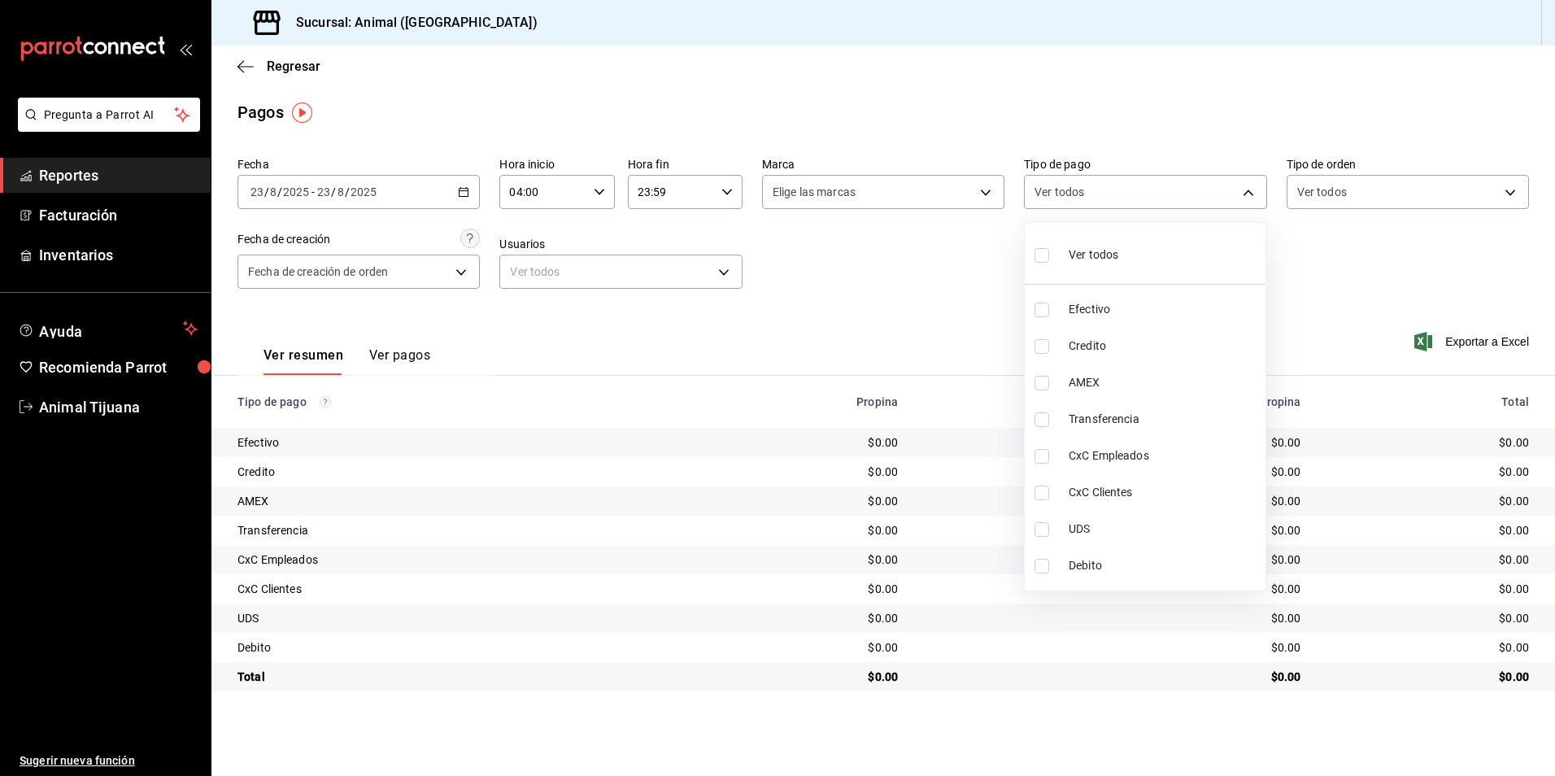
checkbox input "true"
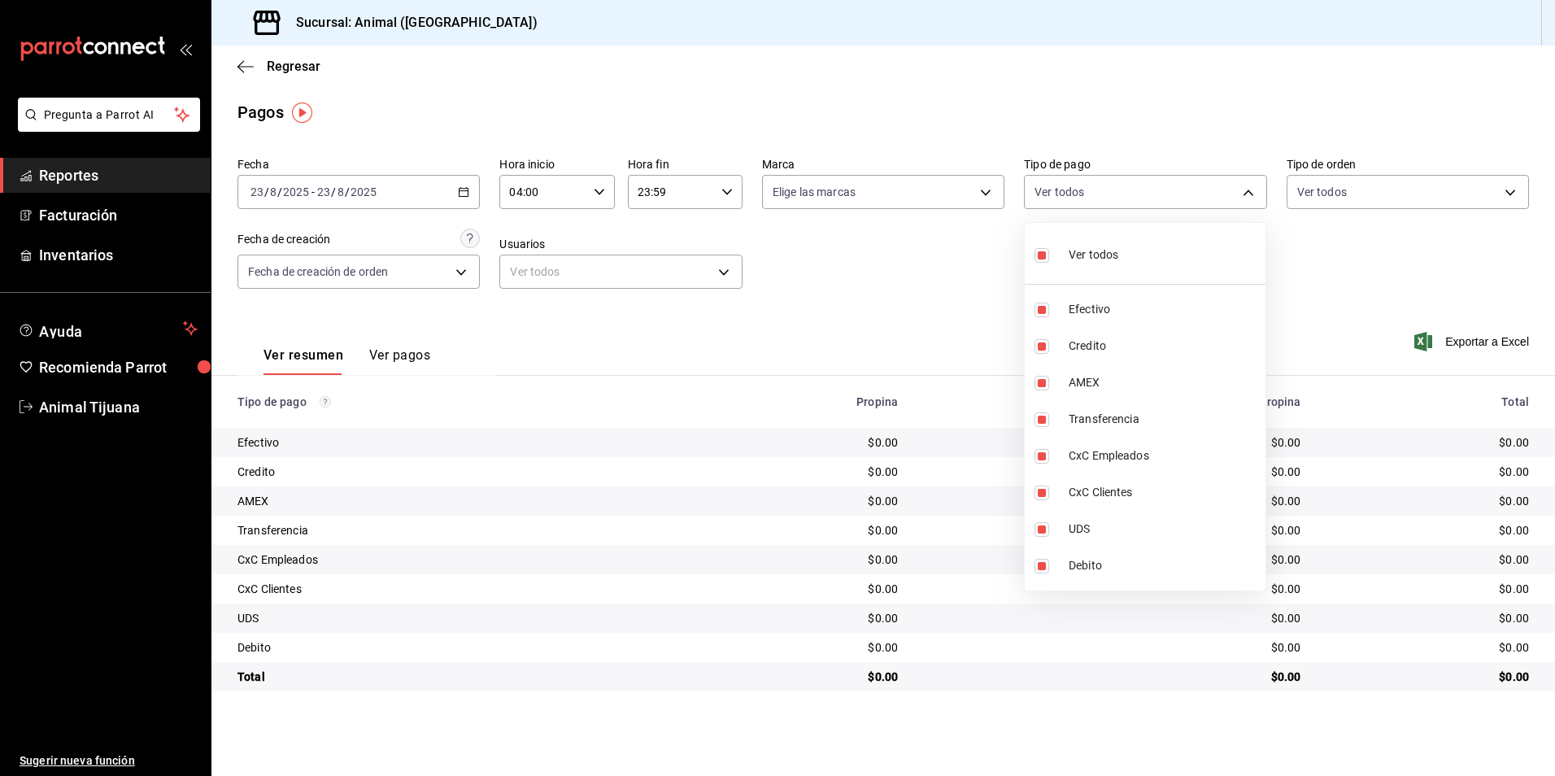
click at [1081, 272] on li "Ver todos" at bounding box center [1145, 253] width 241 height 48
checkbox input "false"
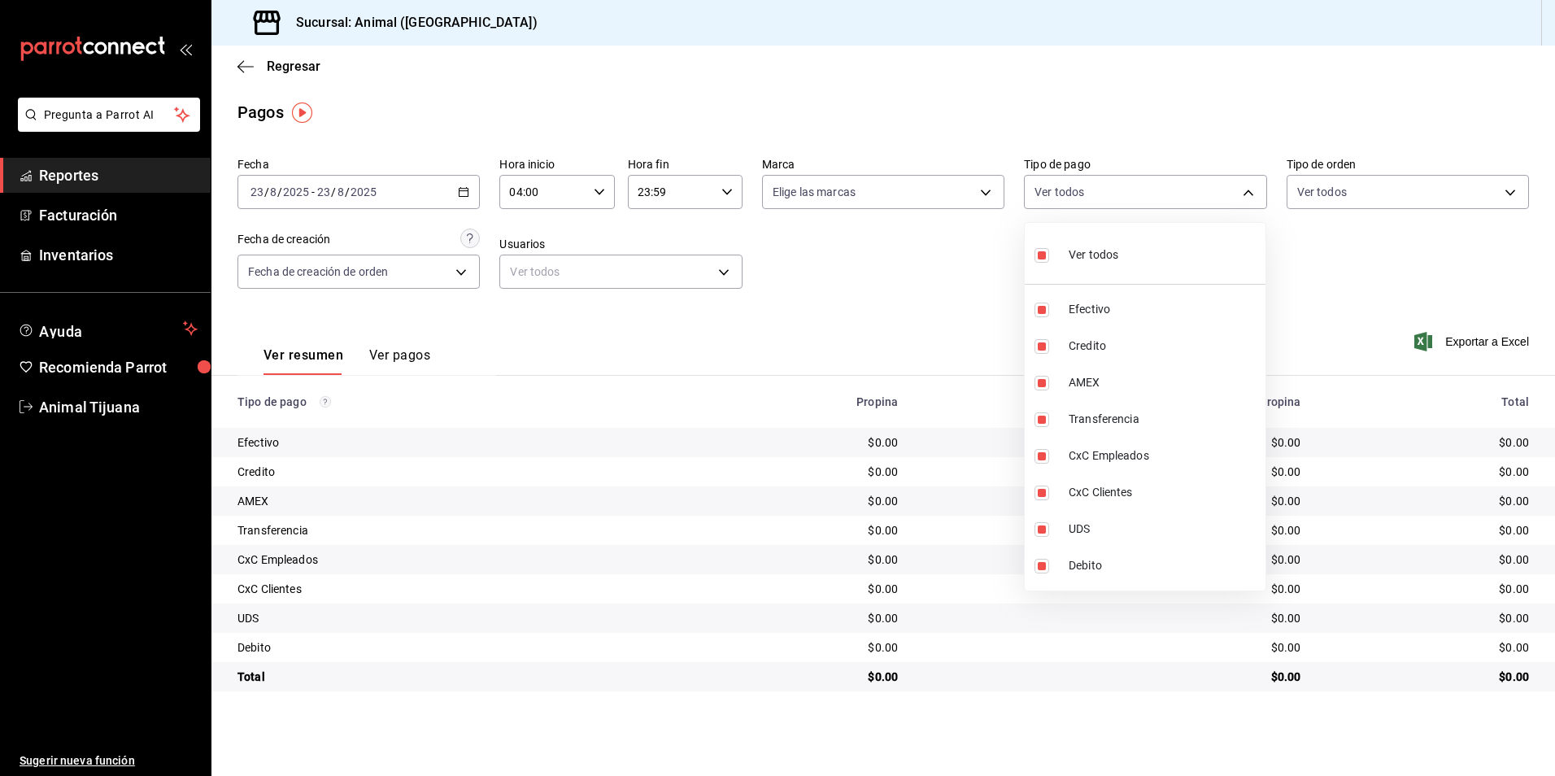
checkbox input "false"
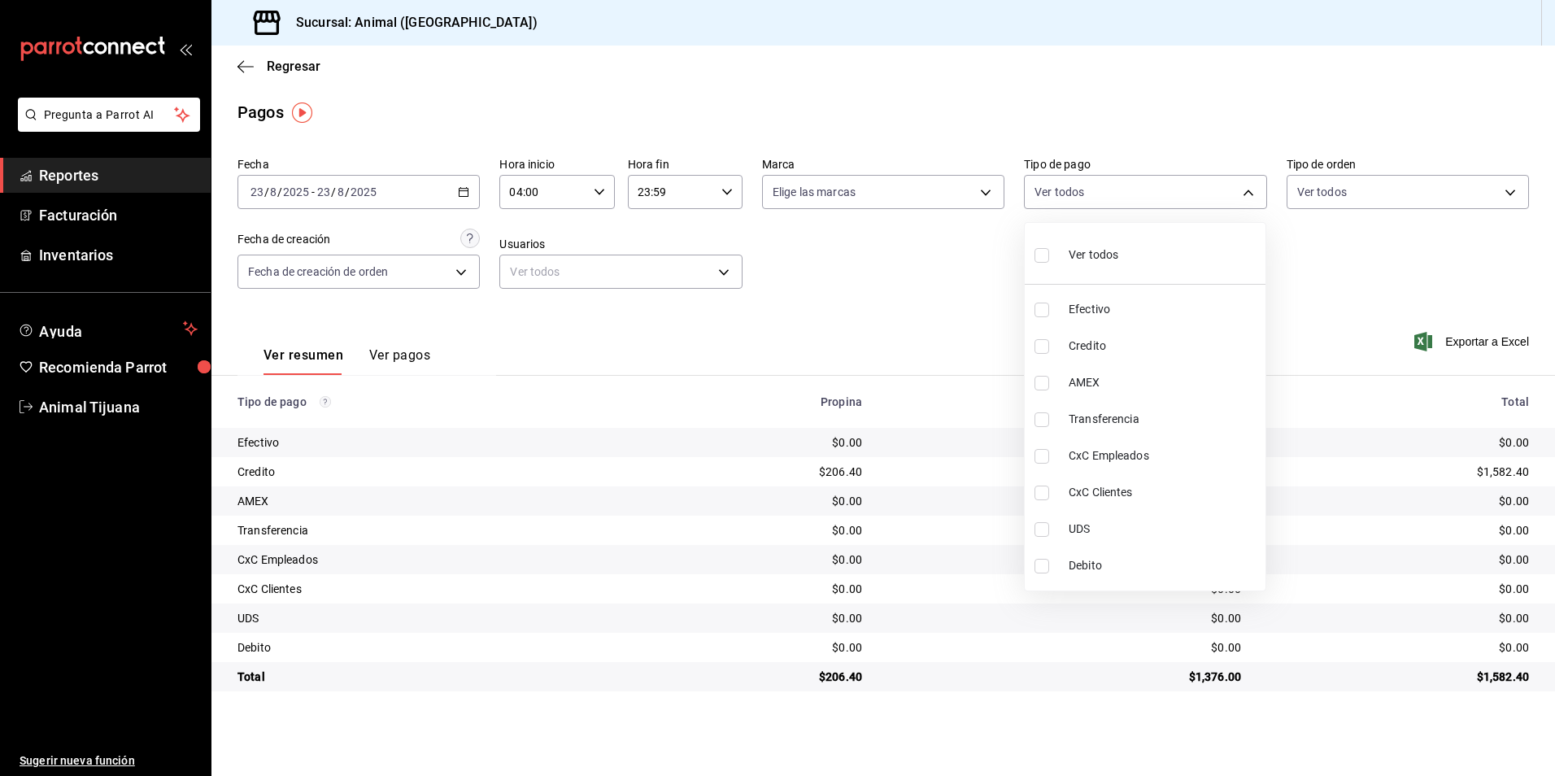
click at [1083, 364] on li "Credito" at bounding box center [1145, 346] width 241 height 37
type input "235ce608-f464-428a-9a71-314f665367d1"
checkbox input "true"
click at [1094, 573] on span "Debito" at bounding box center [1164, 565] width 190 height 17
type input "235ce608-f464-428a-9a71-314f665367d1,c7b29183-a811-4137-9cfa-21a61cd2bc4a"
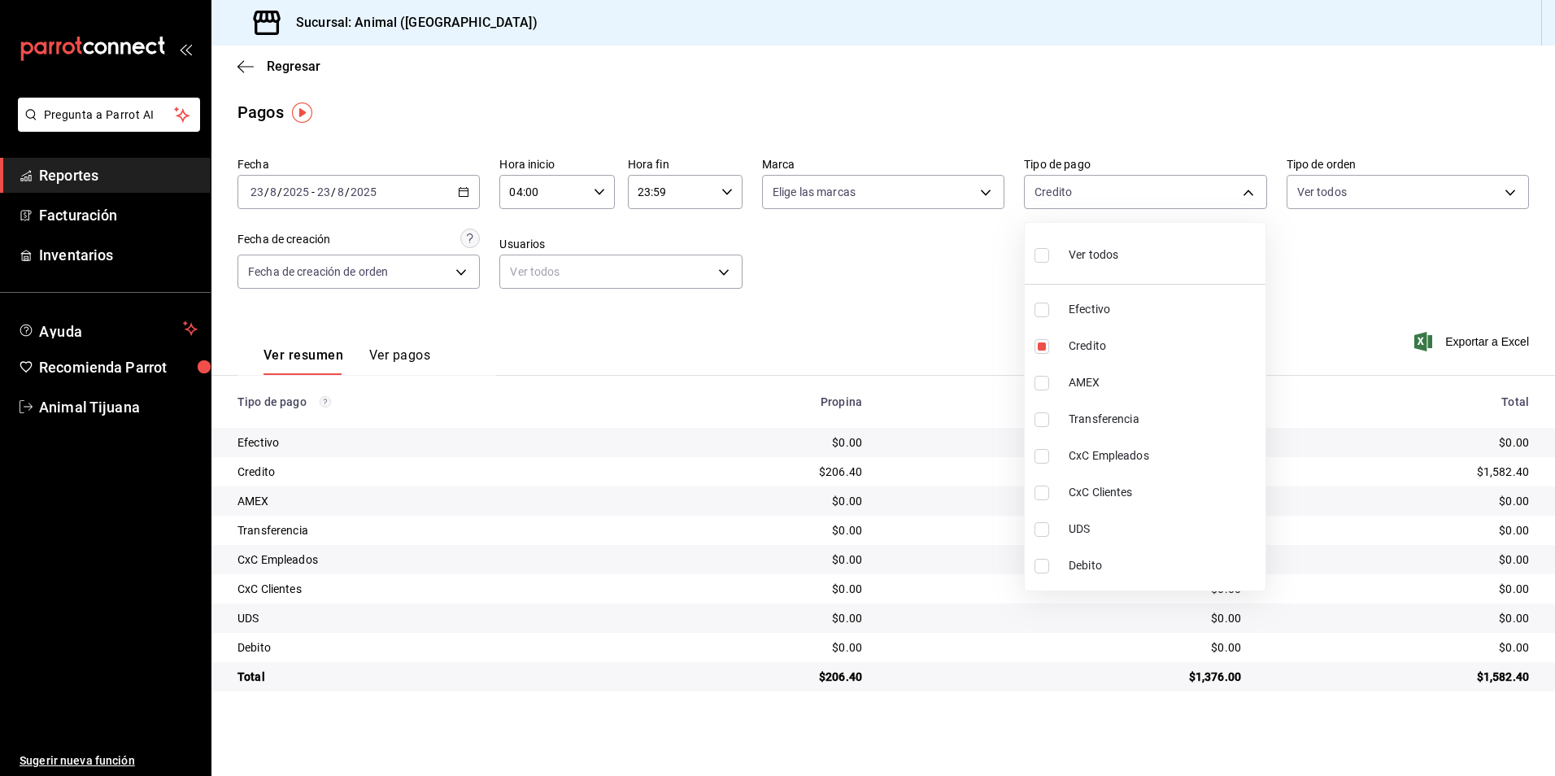
checkbox input "true"
